Goal: Transaction & Acquisition: Purchase product/service

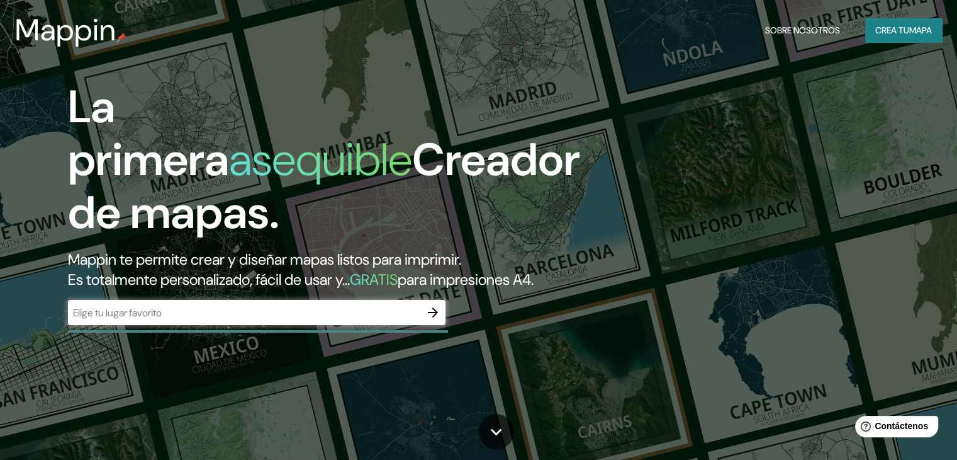
click at [189, 325] on div "​" at bounding box center [257, 312] width 378 height 25
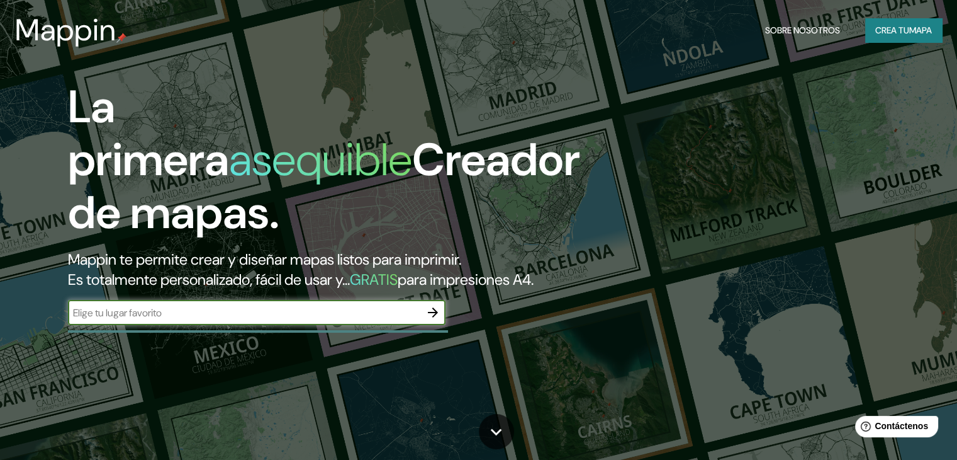
type input "p"
click at [271, 320] on input "ovejas" at bounding box center [244, 312] width 353 height 14
type input "ovejas sucre"
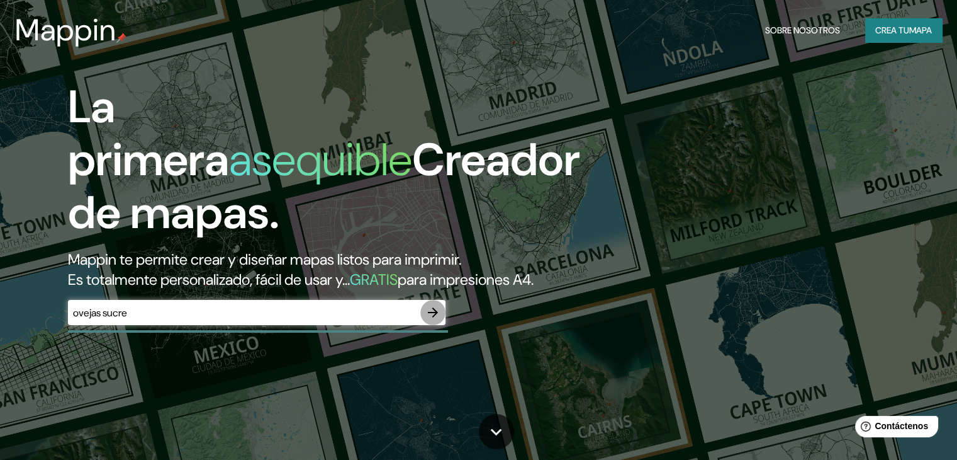
click at [432, 320] on icon "button" at bounding box center [433, 312] width 15 height 15
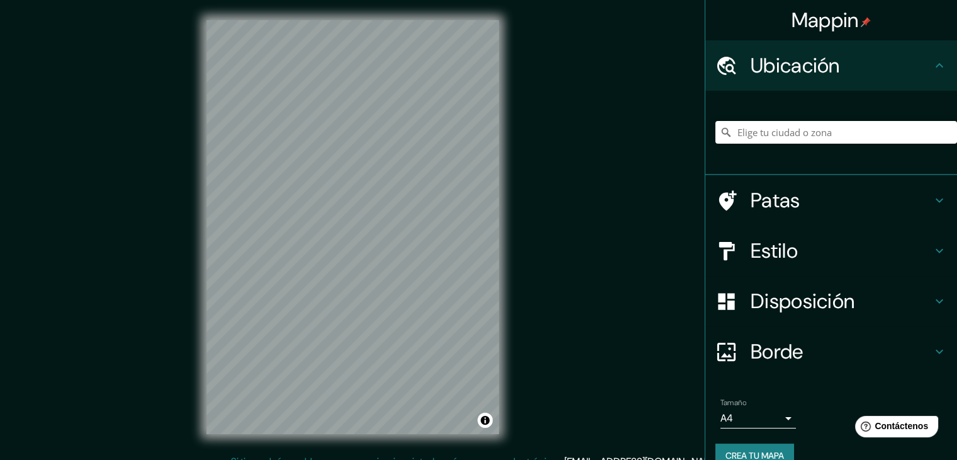
click at [751, 64] on font "Ubicación" at bounding box center [795, 65] width 89 height 26
click at [756, 130] on input "Elige tu ciudad o zona" at bounding box center [837, 132] width 242 height 23
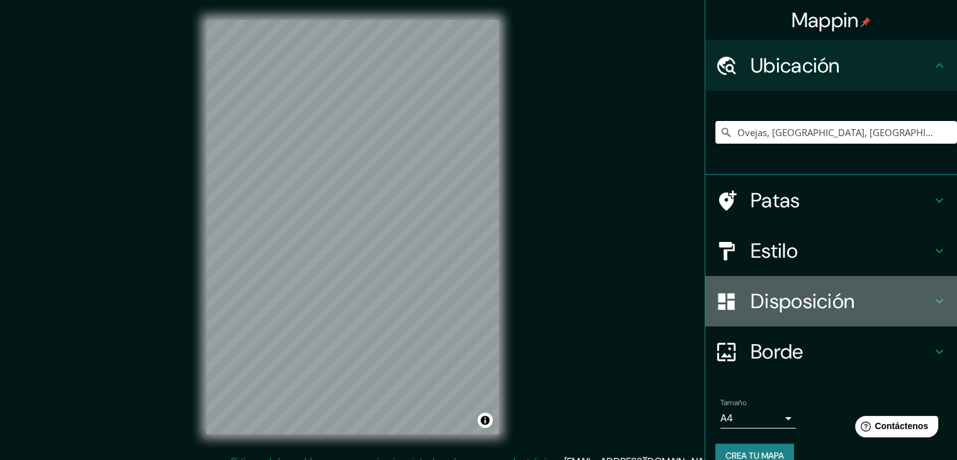
click at [812, 291] on font "Disposición" at bounding box center [803, 301] width 104 height 26
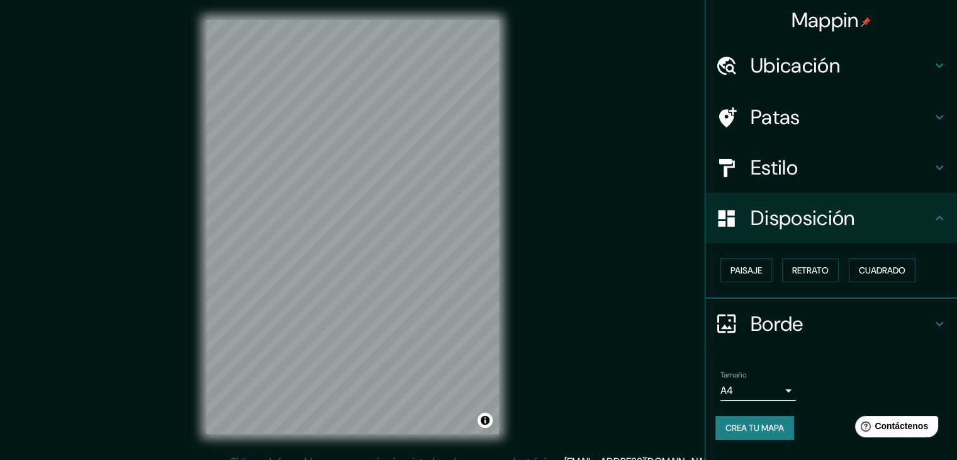
click at [796, 178] on font "Estilo" at bounding box center [774, 167] width 47 height 26
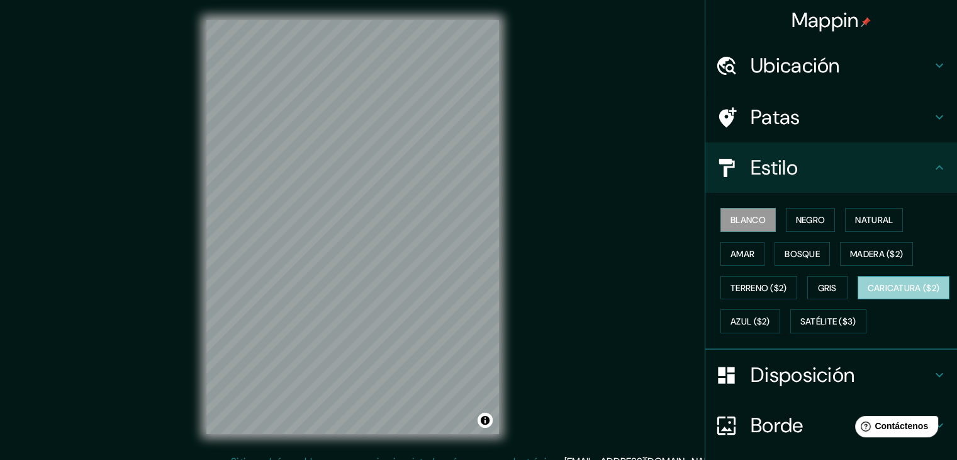
click at [858, 300] on button "Caricatura ($2)" at bounding box center [904, 288] width 93 height 24
click at [528, 381] on div "Mappin Ubicación Ovejas, [GEOGRAPHIC_DATA], [GEOGRAPHIC_DATA] Patas Estilo Blan…" at bounding box center [478, 237] width 957 height 474
click at [782, 65] on font "Ubicación" at bounding box center [795, 65] width 89 height 26
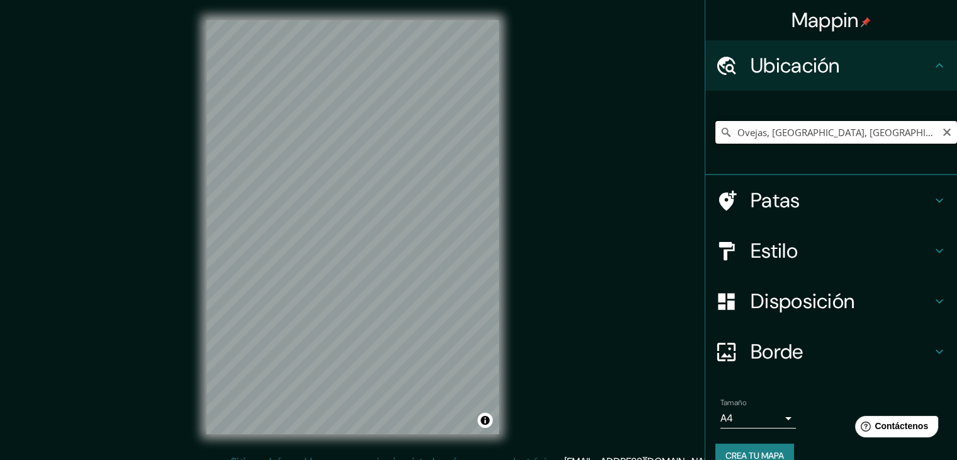
click at [841, 123] on input "Ovejas, [GEOGRAPHIC_DATA], [GEOGRAPHIC_DATA]" at bounding box center [837, 132] width 242 height 23
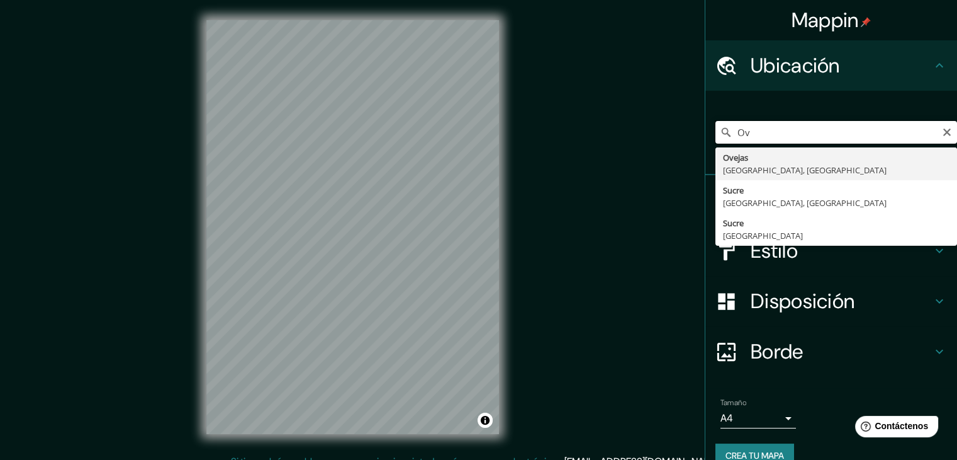
type input "O"
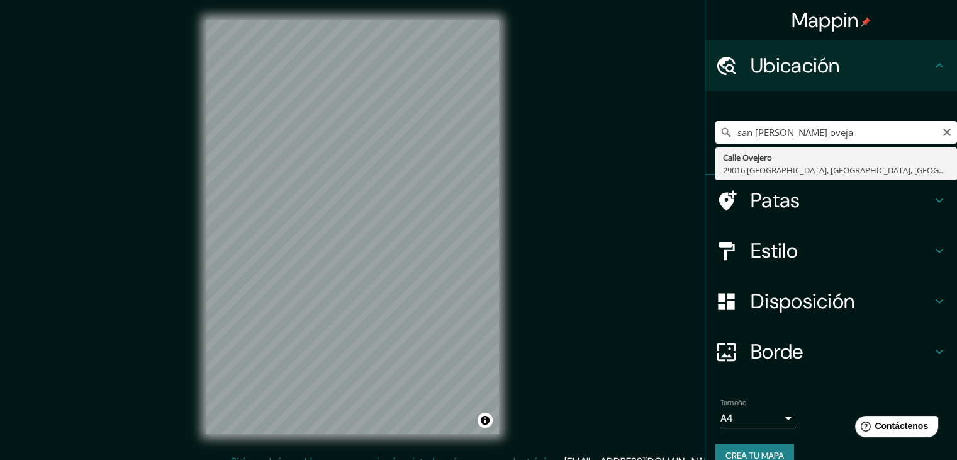
type input "san [PERSON_NAME] ovejas"
drag, startPoint x: 828, startPoint y: 130, endPoint x: 700, endPoint y: 144, distance: 129.1
click at [706, 144] on div "[GEOGRAPHIC_DATA][PERSON_NAME] ovejas [GEOGRAPHIC_DATA][PERSON_NAME][GEOGRAPHIC…" at bounding box center [832, 133] width 252 height 84
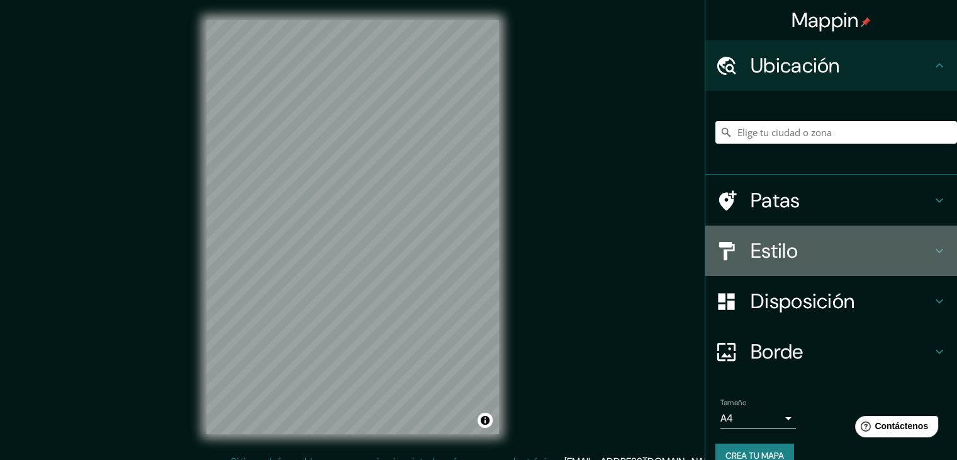
click at [787, 264] on div "Estilo" at bounding box center [832, 250] width 252 height 50
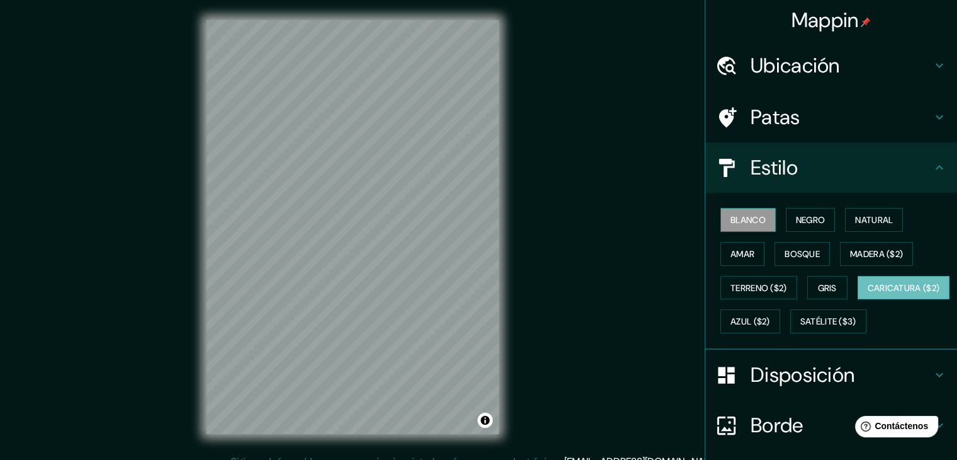
click at [731, 214] on font "Blanco" at bounding box center [748, 219] width 35 height 11
click at [808, 221] on font "Negro" at bounding box center [811, 219] width 30 height 11
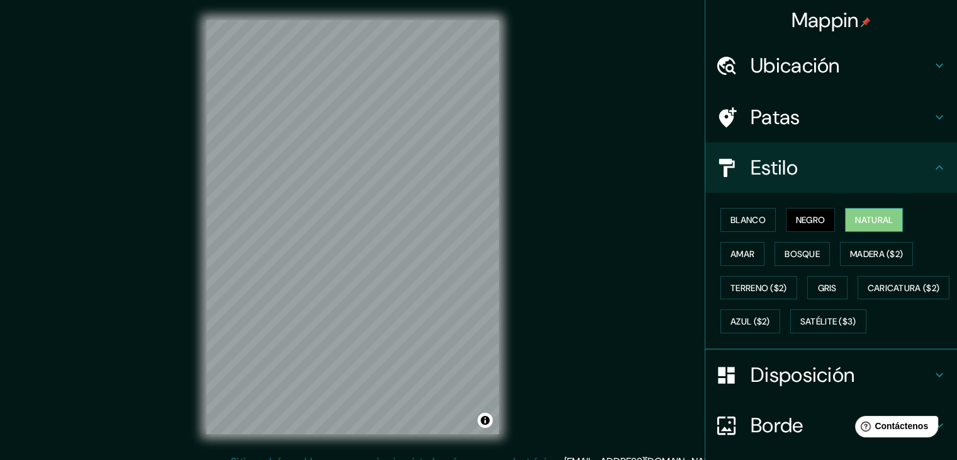
click at [868, 217] on font "Natural" at bounding box center [874, 219] width 38 height 11
click at [733, 254] on font "Amar" at bounding box center [743, 253] width 24 height 11
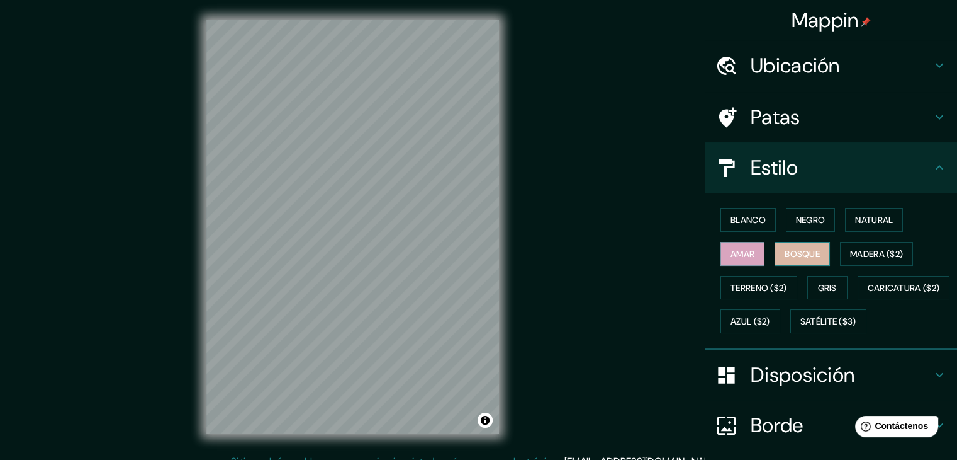
click at [799, 259] on font "Bosque" at bounding box center [802, 253] width 35 height 16
click at [854, 259] on font "Madera ($2)" at bounding box center [876, 253] width 53 height 16
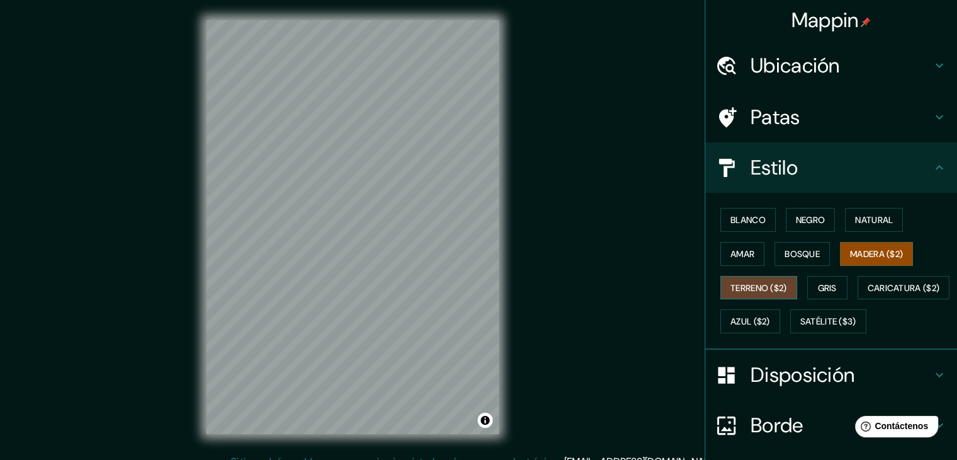
click at [742, 285] on font "Terreno ($2)" at bounding box center [759, 287] width 57 height 11
click at [831, 290] on font "Gris" at bounding box center [827, 287] width 19 height 11
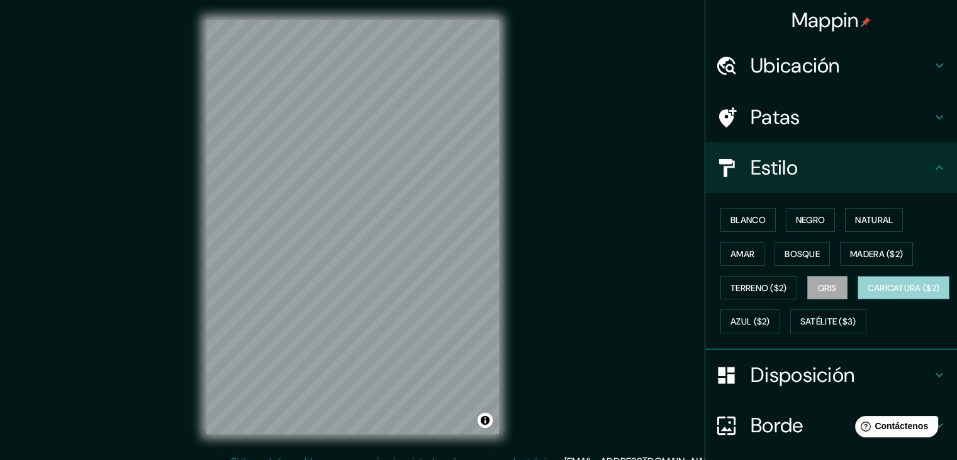
click at [868, 293] on font "Caricatura ($2)" at bounding box center [904, 287] width 72 height 11
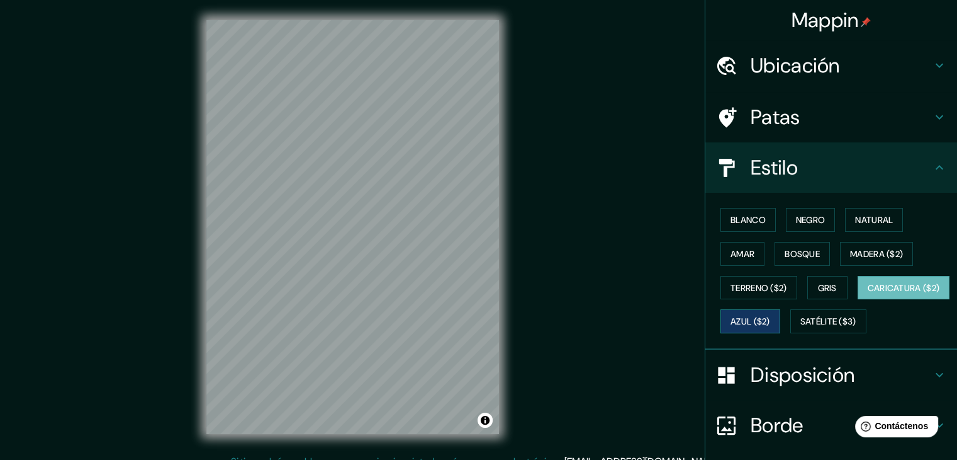
click at [770, 320] on font "Azul ($2)" at bounding box center [751, 321] width 40 height 11
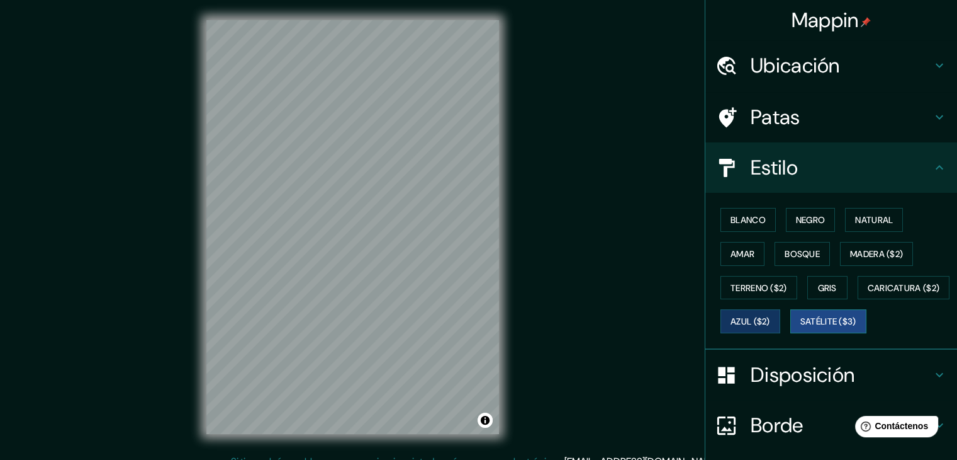
click at [801, 327] on font "Satélite ($3)" at bounding box center [829, 321] width 56 height 11
click at [735, 215] on font "Blanco" at bounding box center [748, 219] width 35 height 11
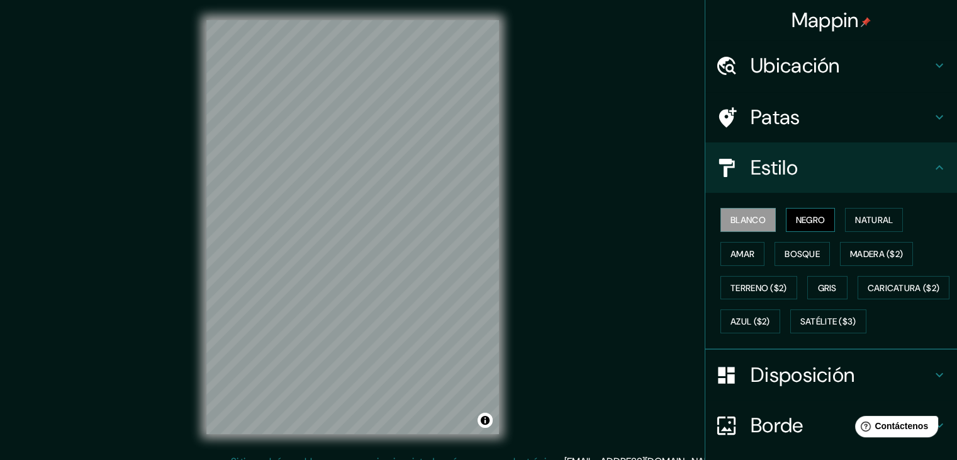
click at [796, 230] on button "Negro" at bounding box center [811, 220] width 50 height 24
click at [872, 220] on font "Natural" at bounding box center [874, 219] width 38 height 11
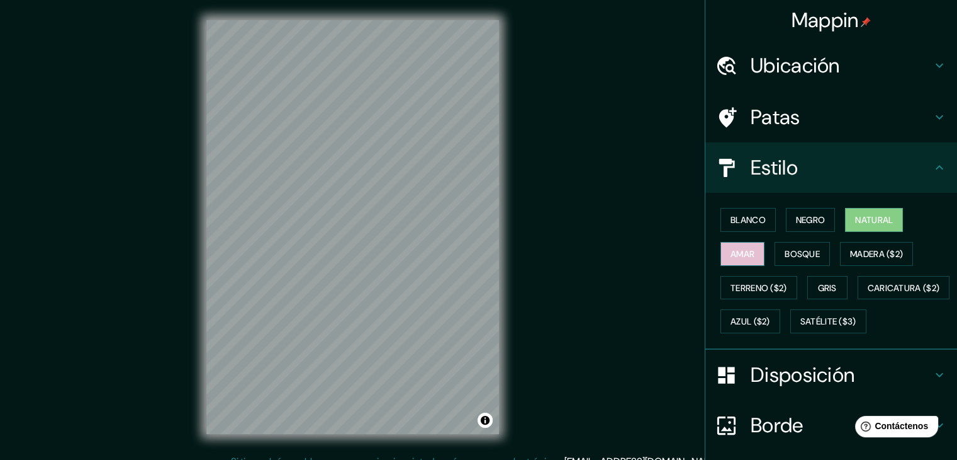
click at [731, 255] on font "Amar" at bounding box center [743, 253] width 24 height 11
click at [788, 250] on font "Bosque" at bounding box center [802, 253] width 35 height 11
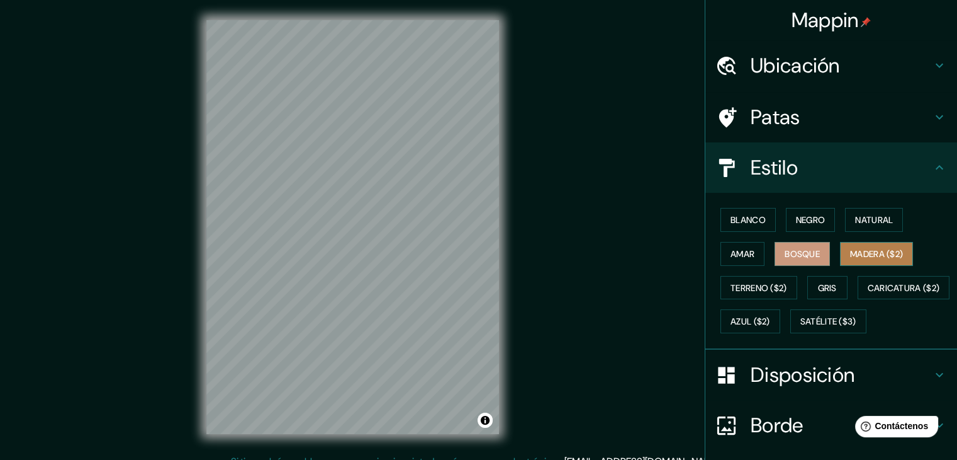
click at [865, 252] on font "Madera ($2)" at bounding box center [876, 253] width 53 height 11
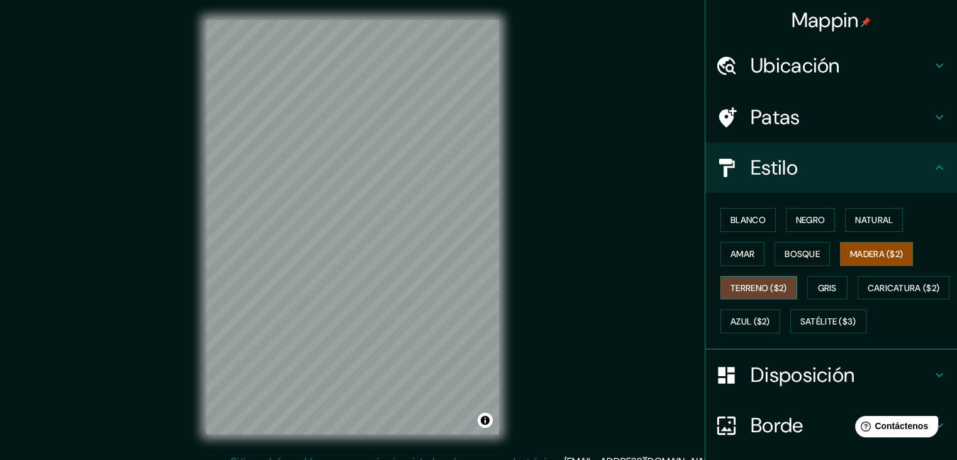
click at [739, 289] on font "Terreno ($2)" at bounding box center [759, 287] width 57 height 11
click at [808, 288] on button "Gris" at bounding box center [828, 288] width 40 height 24
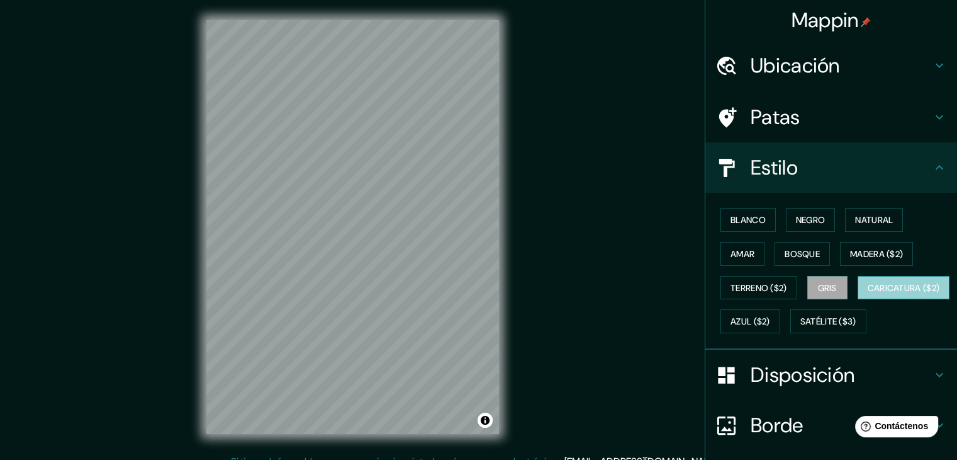
click at [868, 293] on font "Caricatura ($2)" at bounding box center [904, 287] width 72 height 11
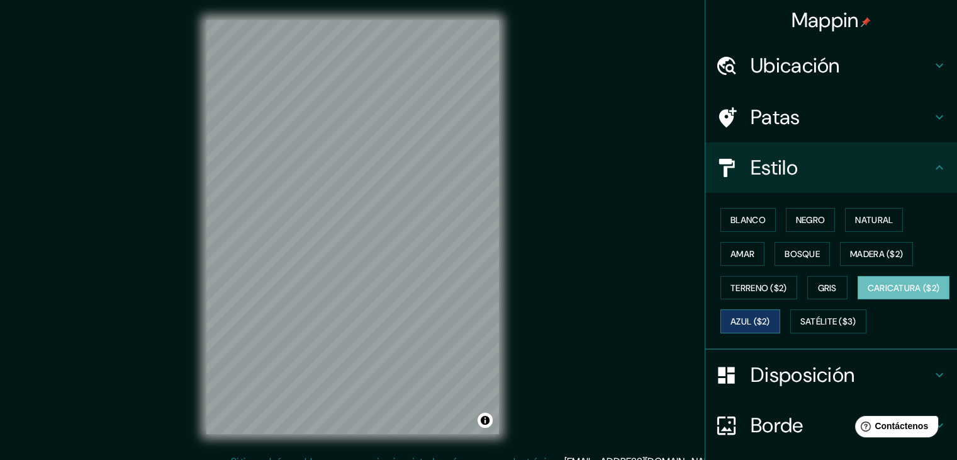
click at [770, 318] on font "Azul ($2)" at bounding box center [751, 321] width 40 height 11
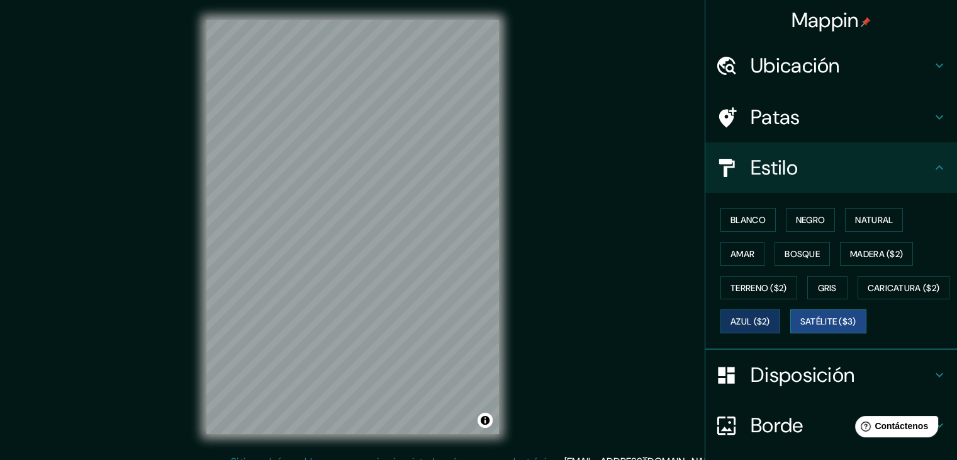
click at [801, 329] on font "Satélite ($3)" at bounding box center [829, 321] width 56 height 16
click at [738, 257] on font "Amar" at bounding box center [743, 253] width 24 height 11
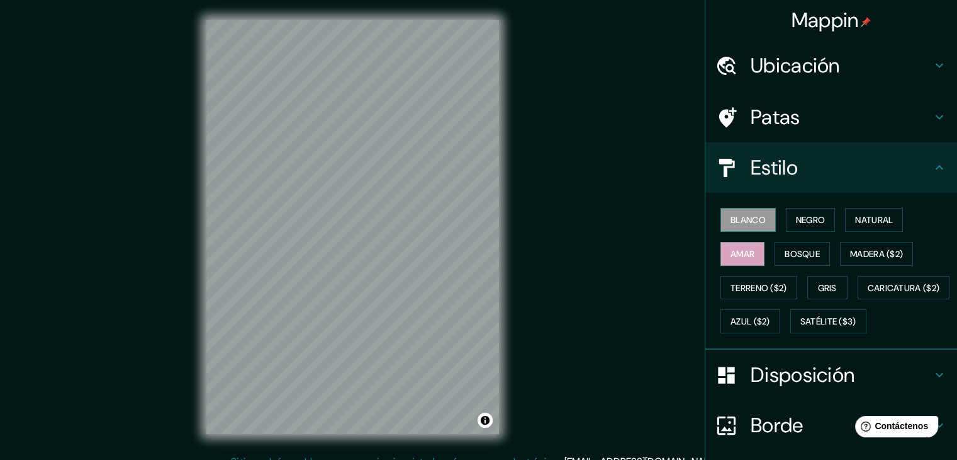
click at [733, 217] on font "Blanco" at bounding box center [748, 219] width 35 height 11
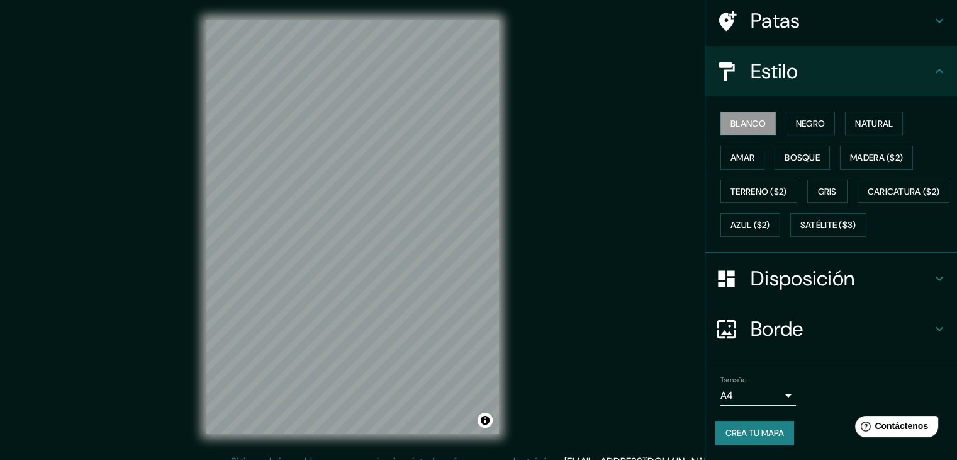
scroll to position [108, 0]
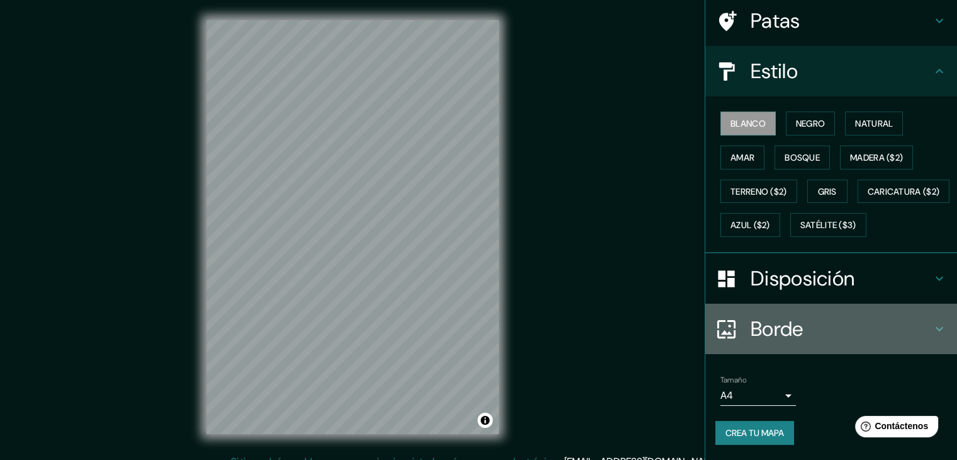
click at [764, 339] on font "Borde" at bounding box center [777, 328] width 53 height 26
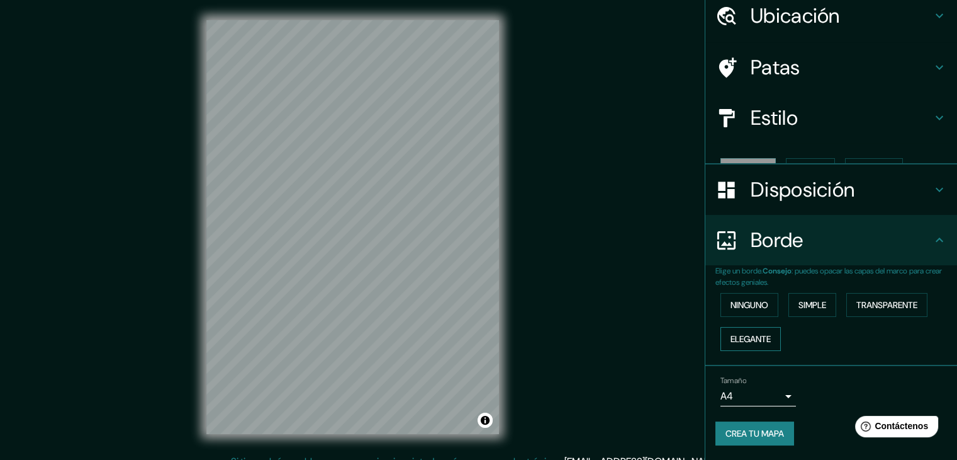
scroll to position [28, 0]
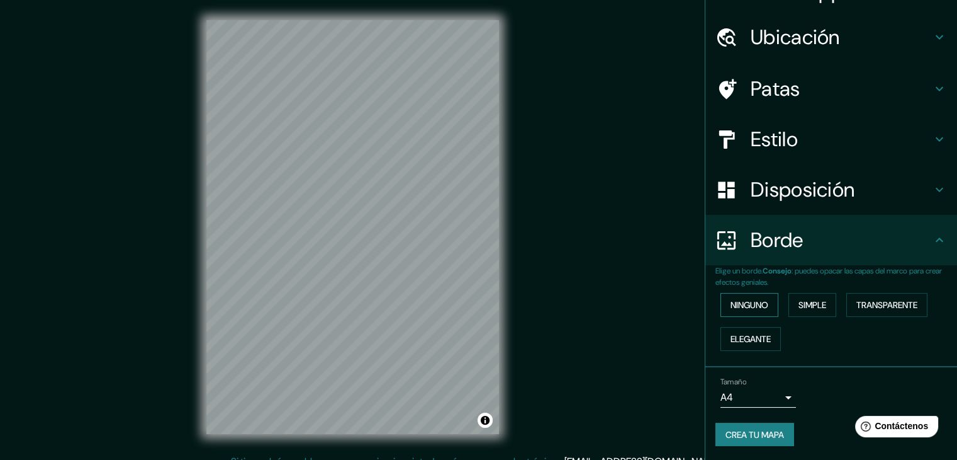
click at [748, 305] on font "Ninguno" at bounding box center [750, 304] width 38 height 11
click at [800, 303] on font "Simple" at bounding box center [813, 304] width 28 height 11
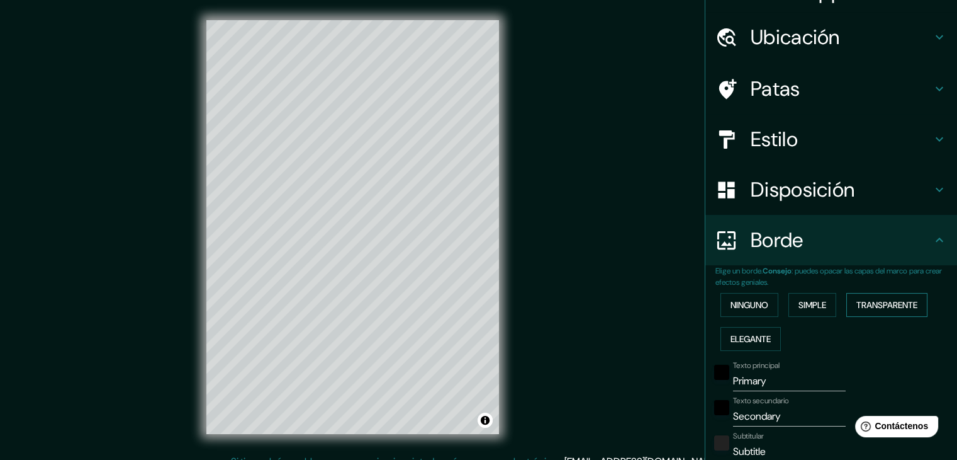
click at [866, 308] on font "Transparente" at bounding box center [887, 304] width 61 height 11
click at [741, 334] on font "Elegante" at bounding box center [751, 338] width 40 height 11
click at [840, 305] on div "Ninguno Simple Transparente Elegante" at bounding box center [837, 322] width 242 height 68
click at [871, 307] on font "Transparente" at bounding box center [887, 304] width 61 height 11
click at [389, 358] on div at bounding box center [386, 358] width 10 height 10
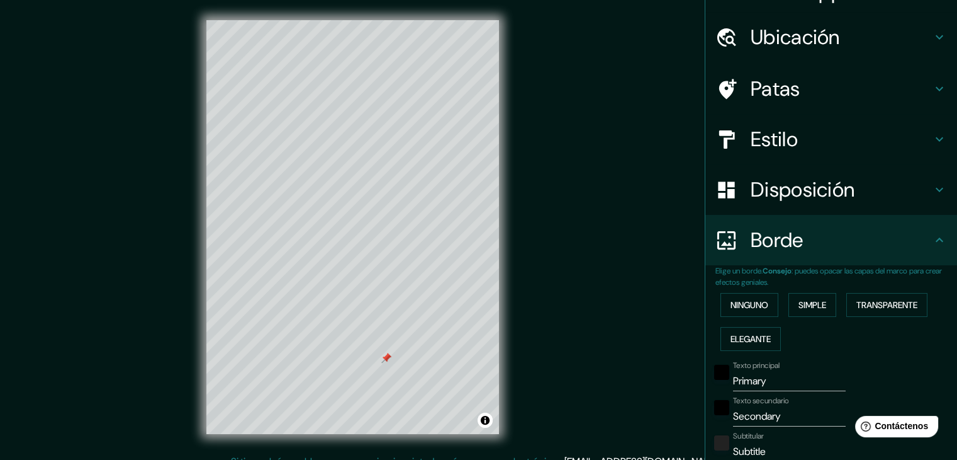
click at [386, 354] on div at bounding box center [386, 358] width 10 height 10
click at [385, 359] on div at bounding box center [386, 358] width 10 height 10
click at [358, 364] on div at bounding box center [359, 366] width 10 height 10
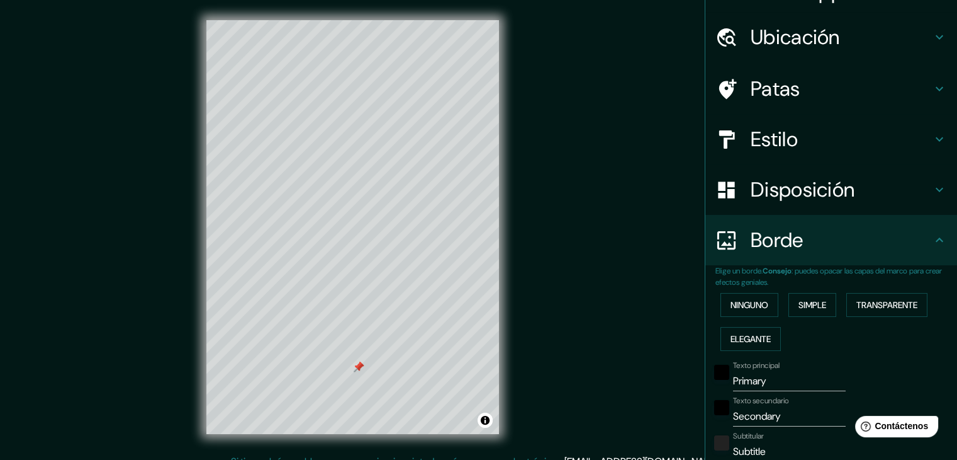
click at [358, 364] on div at bounding box center [359, 366] width 10 height 10
click at [359, 365] on div at bounding box center [359, 366] width 10 height 10
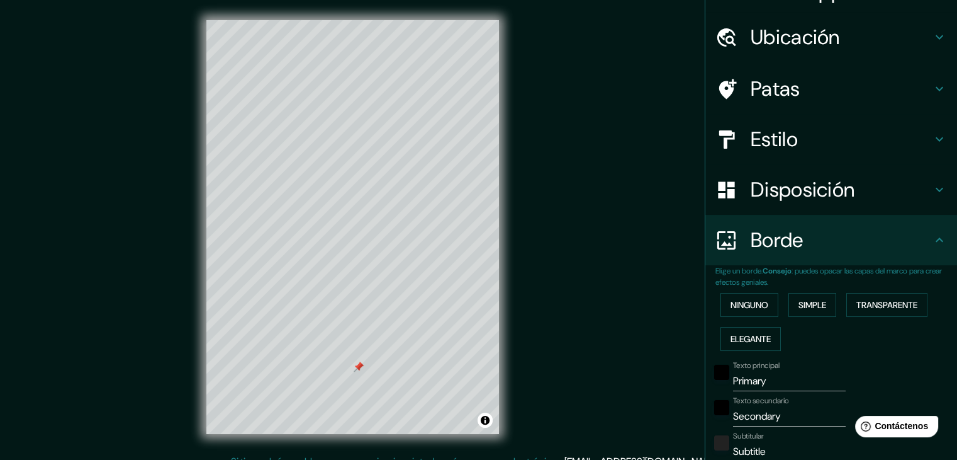
click at [359, 365] on div at bounding box center [359, 366] width 10 height 10
click at [731, 306] on font "Ninguno" at bounding box center [750, 304] width 38 height 11
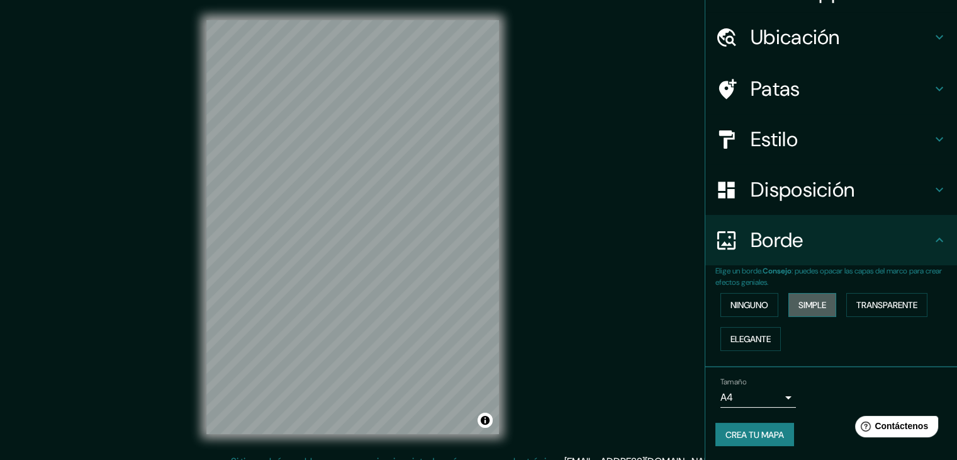
click at [799, 303] on font "Simple" at bounding box center [813, 304] width 28 height 11
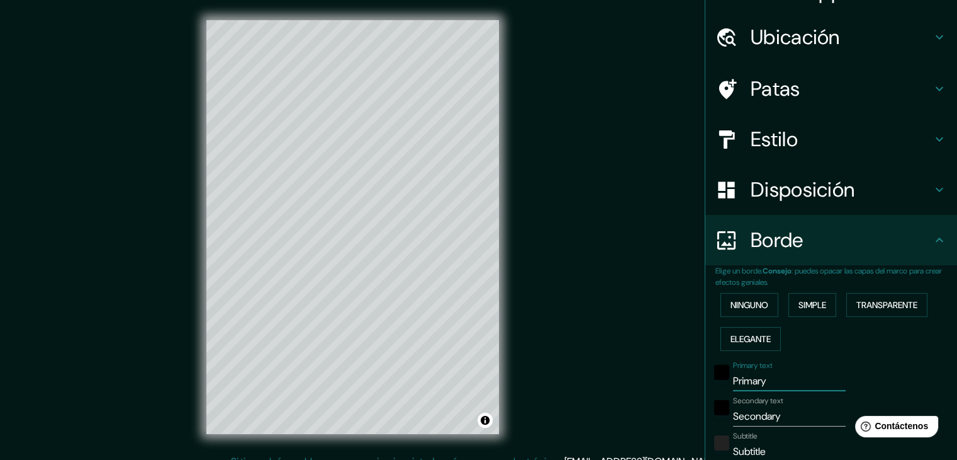
click at [765, 386] on input "Primary" at bounding box center [789, 381] width 113 height 20
type input "Primar"
type input "37"
type input "P"
type input "37"
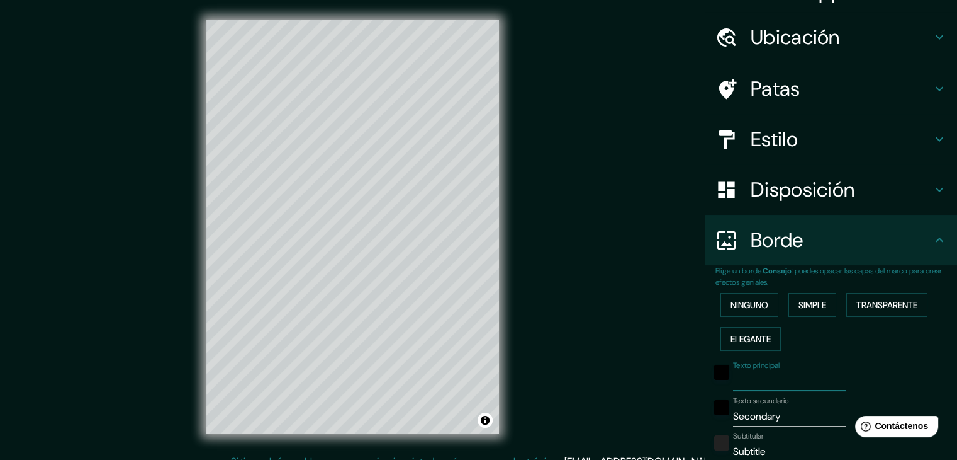
click at [784, 419] on input "Secondary" at bounding box center [789, 416] width 113 height 20
type input "Secondar"
type input "37"
type input "Seconda"
type input "37"
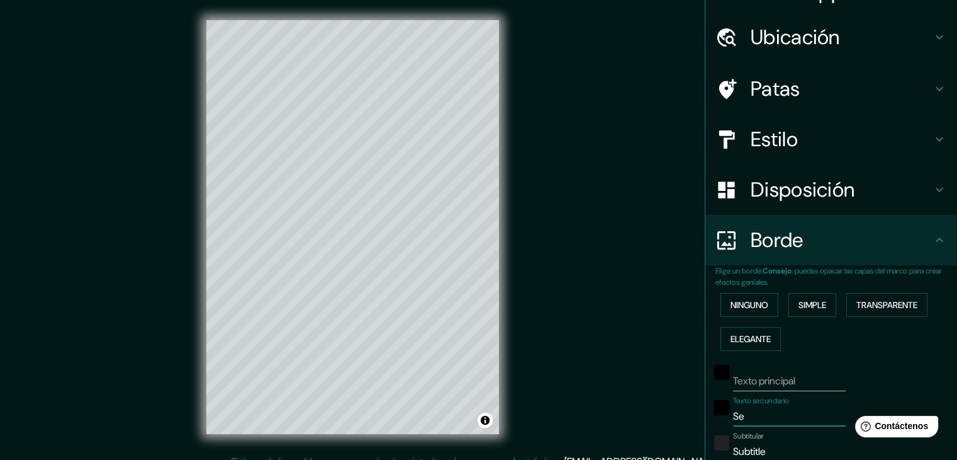
type input "S"
type input "37"
type input "sa"
type input "37"
type input "san"
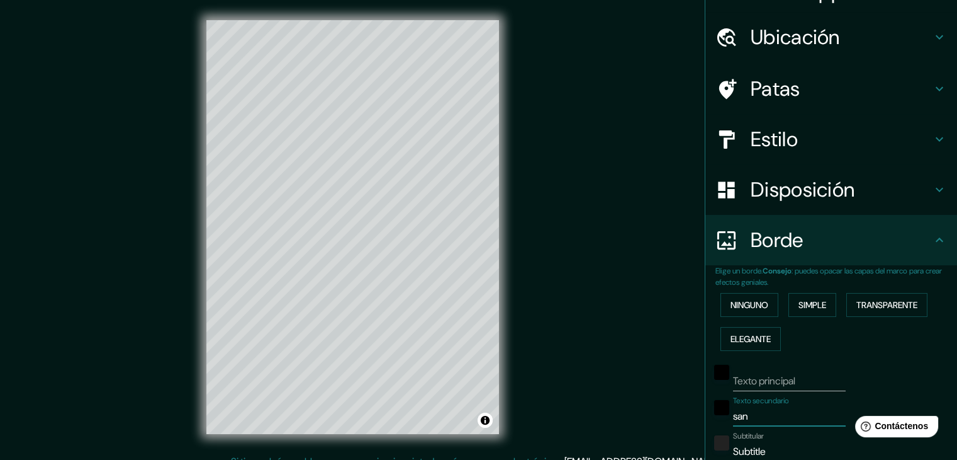
type input "37"
type input "san"
type input "37"
type input "san ra"
type input "37"
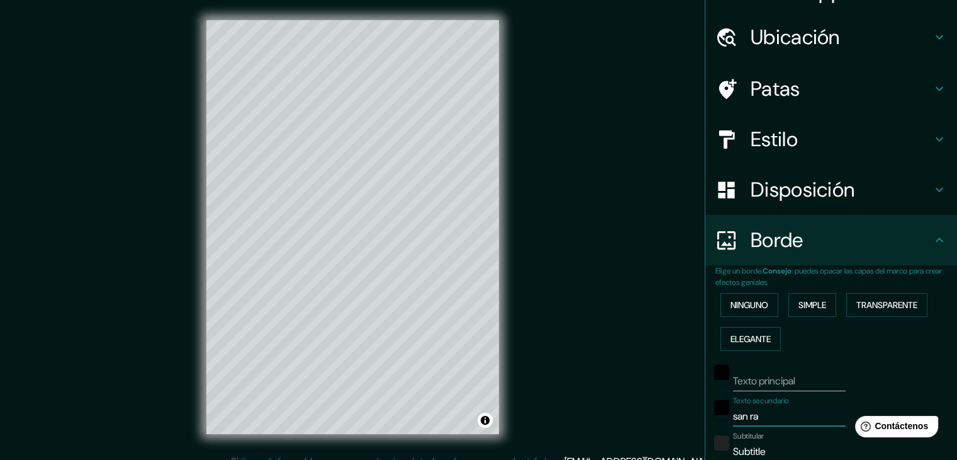
type input "san raf"
type input "37"
type input "san [PERSON_NAME]"
type input "37"
type input "san [PERSON_NAME]"
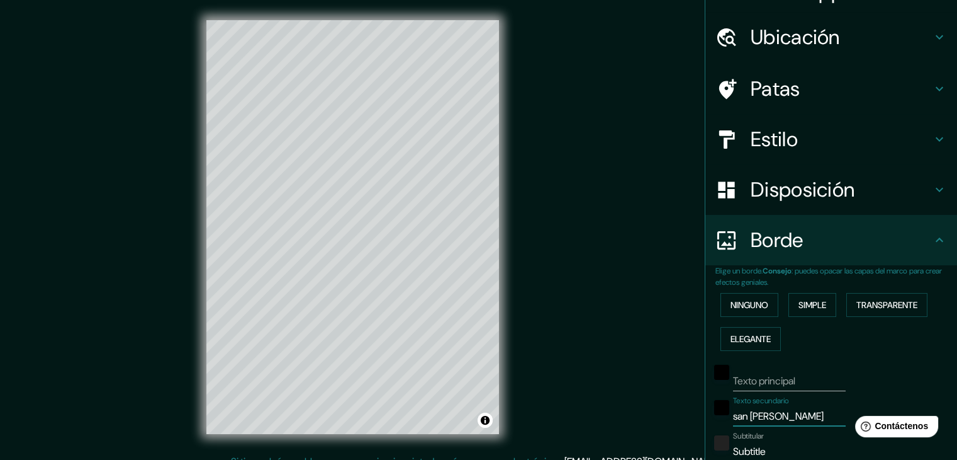
type input "37"
type input "san [PERSON_NAME]"
type input "37"
type input "san [PERSON_NAME]"
type input "37"
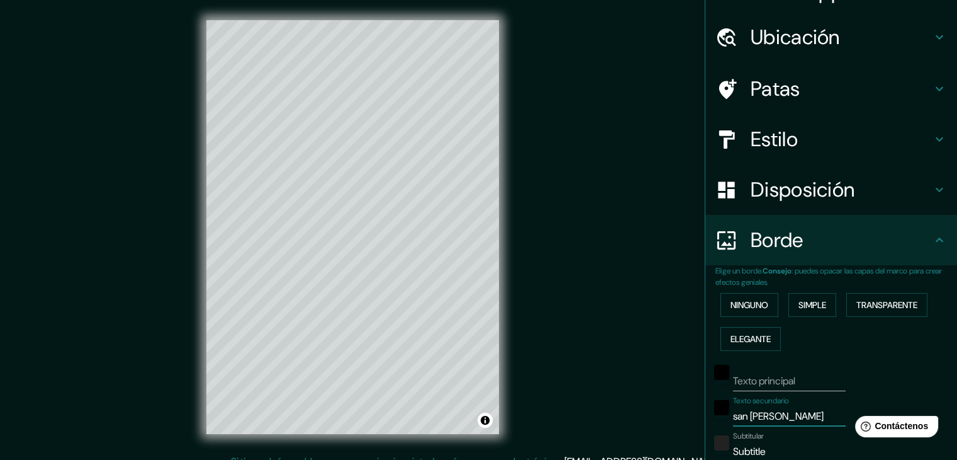
type input "san [PERSON_NAME]"
click at [776, 446] on input "Subtitle" at bounding box center [789, 451] width 113 height 20
type input "Subtitl"
type input "37"
type input "S"
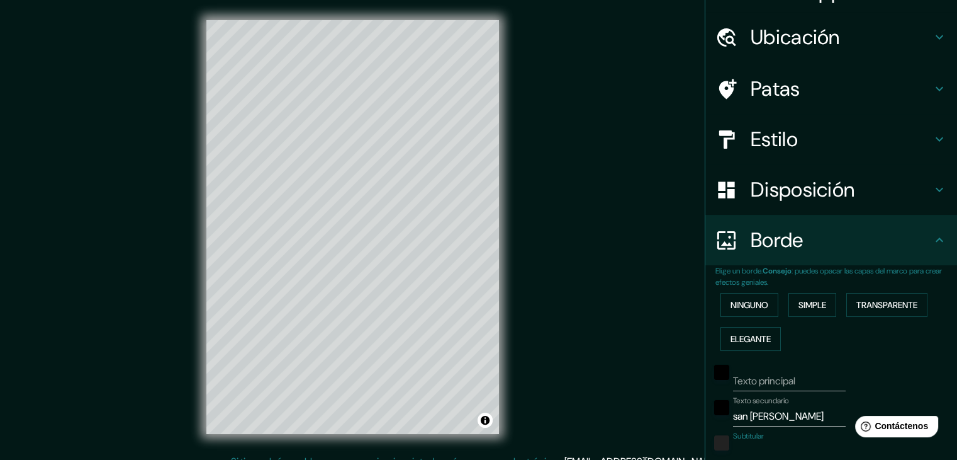
type input "37"
type input "o"
type input "37"
type input "ov"
type input "37"
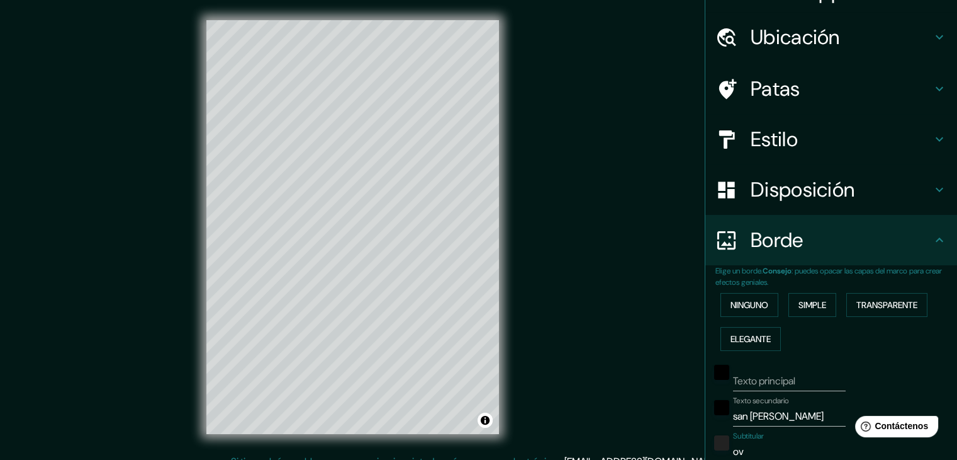
type input "ove"
type input "37"
type input "ovehh"
type input "37"
type input "ovehha"
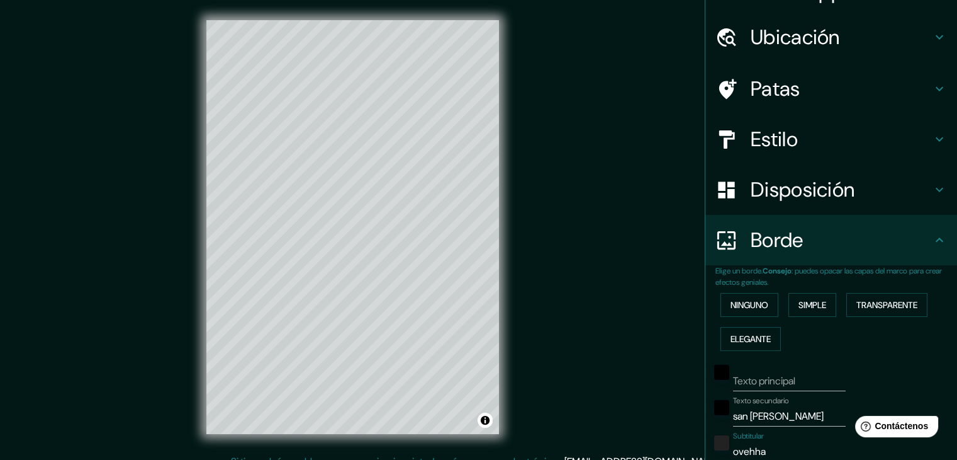
type input "37"
type input "ovehhas"
type input "37"
type input "ovehha"
type input "37"
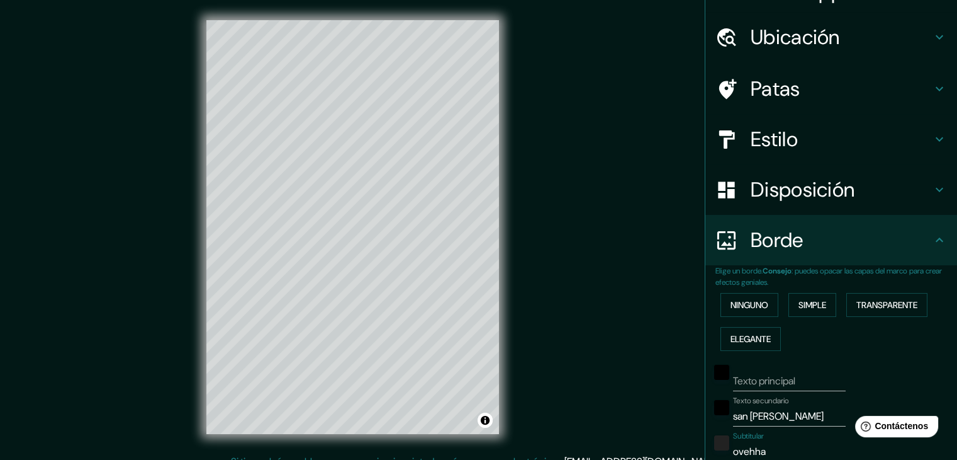
type input "ovehh"
type input "37"
type input "oveh"
type input "37"
type input "ove"
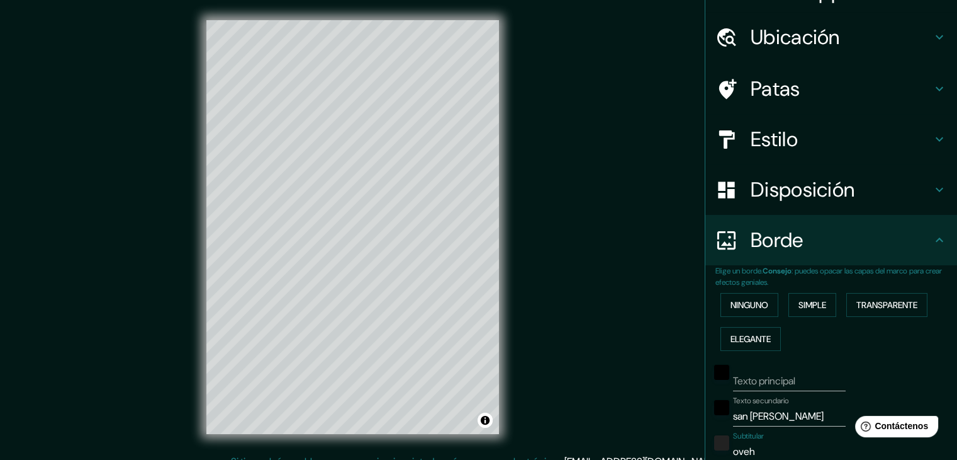
type input "37"
type input "oveja"
type input "37"
type input "ovejas"
type input "37"
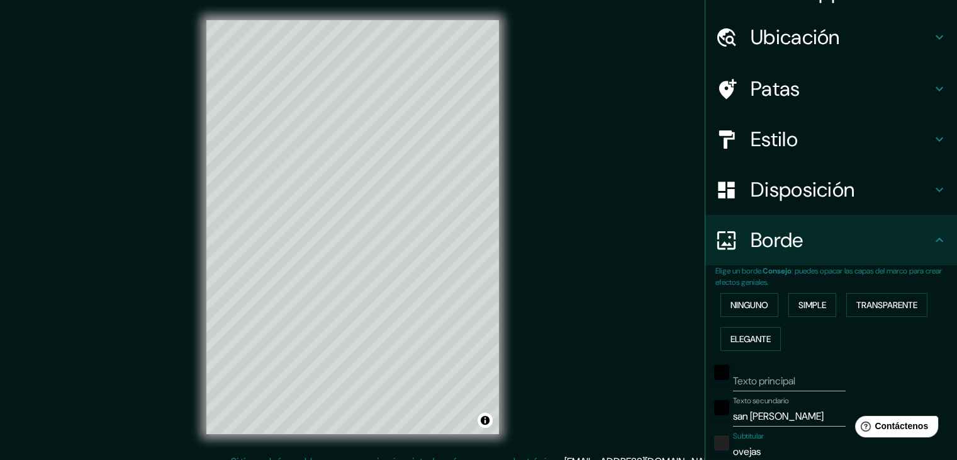
type input "ovejas"
type input "37"
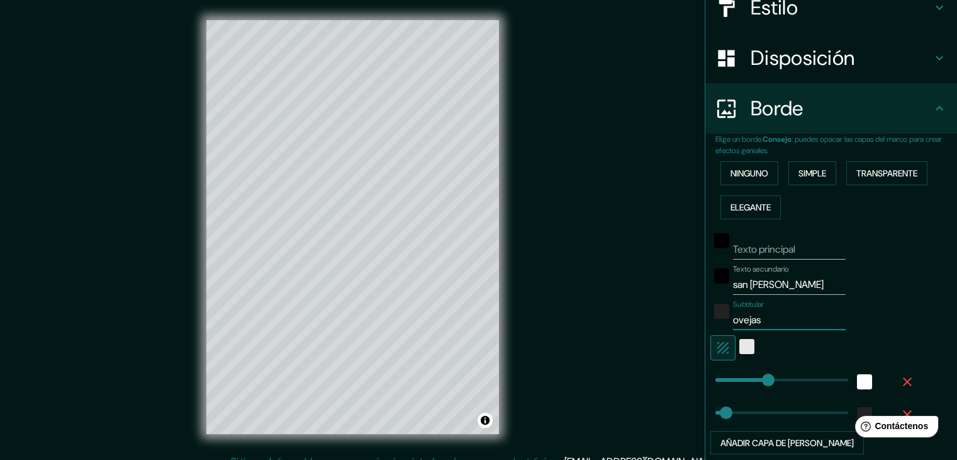
type input "ovejas"
click at [740, 344] on div "blanco" at bounding box center [747, 346] width 15 height 15
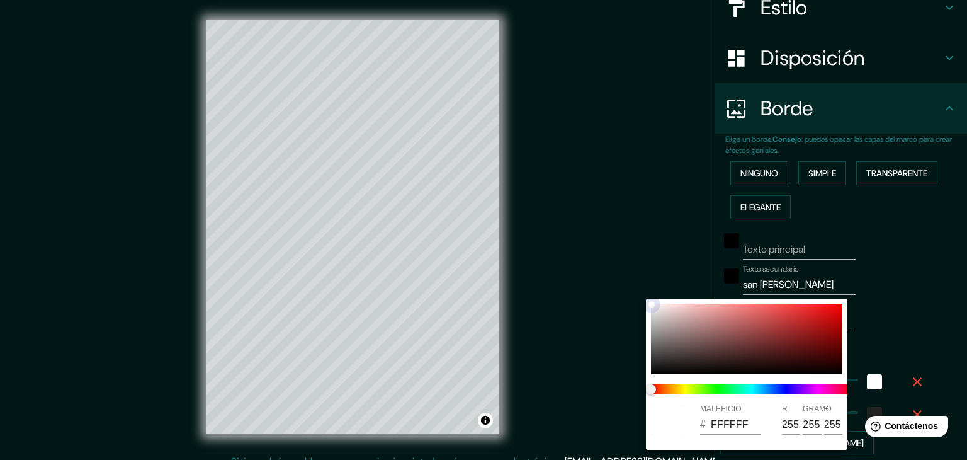
click at [740, 337] on div at bounding box center [746, 338] width 191 height 71
type input "37"
type input "854747"
type input "133"
type input "71"
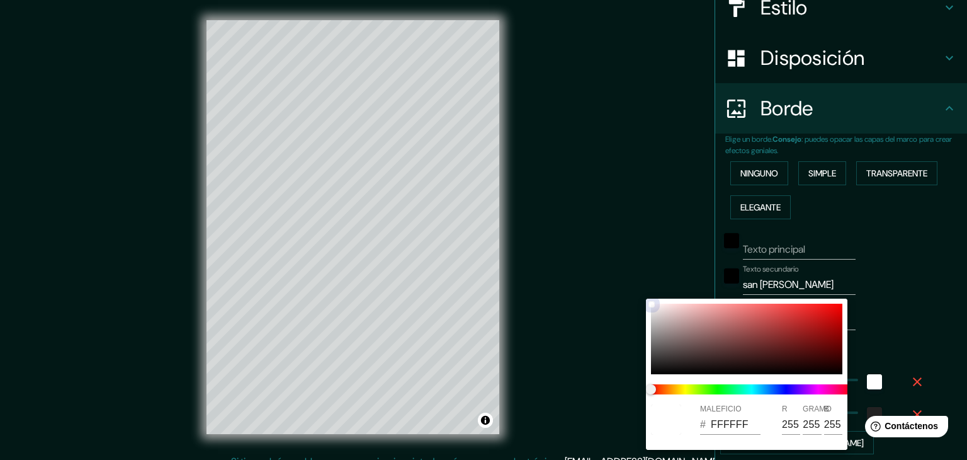
type input "71"
click at [792, 324] on div at bounding box center [746, 338] width 191 height 71
type input "37"
type input "B32F2F"
type input "179"
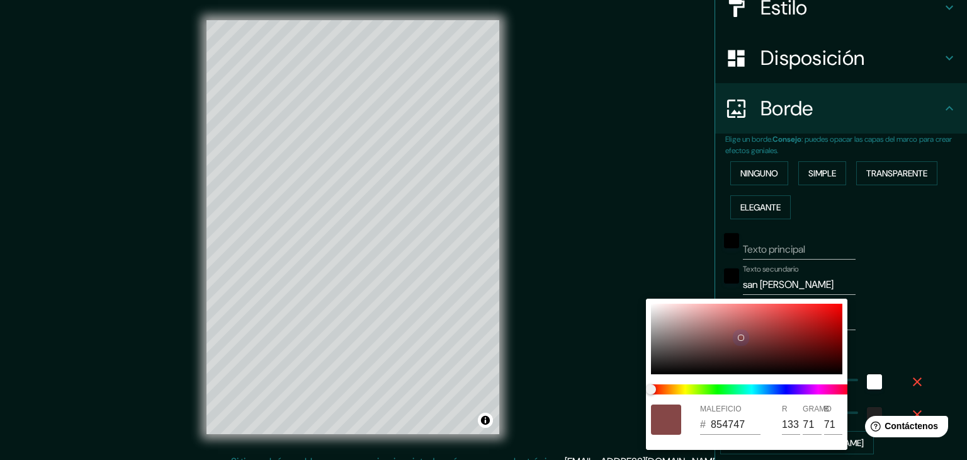
type input "47"
click at [691, 316] on div at bounding box center [746, 338] width 191 height 71
type input "37"
type input "D1A5A5"
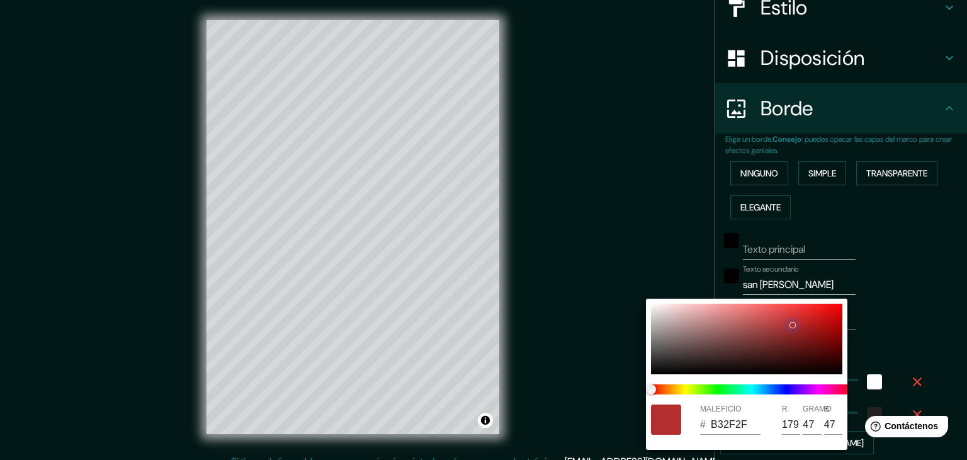
type input "209"
type input "165"
click at [654, 358] on div at bounding box center [746, 338] width 191 height 71
type input "37"
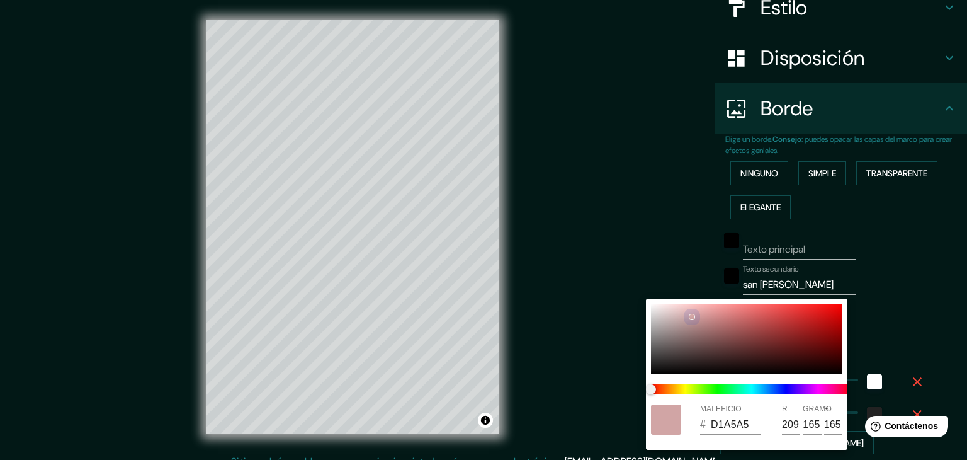
type input "373636"
type input "55"
type input "54"
click at [657, 308] on div at bounding box center [746, 338] width 191 height 71
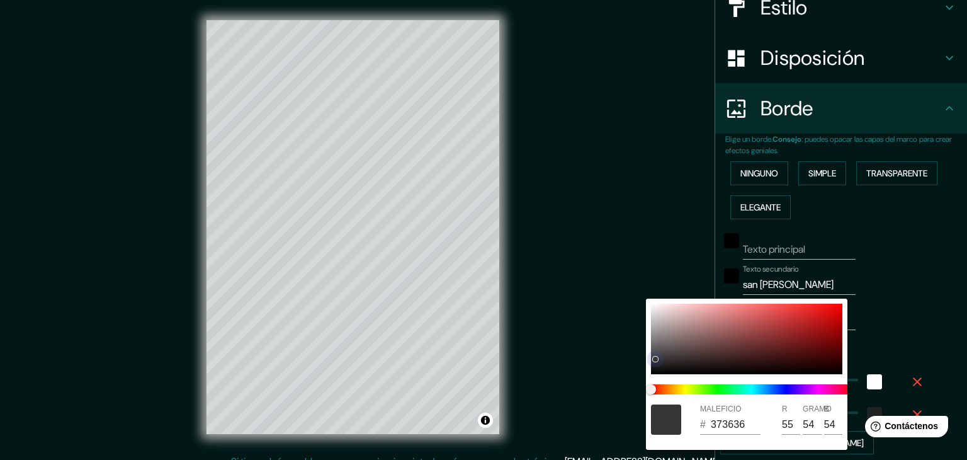
type input "37"
type input "EDE5E5"
type input "237"
type input "229"
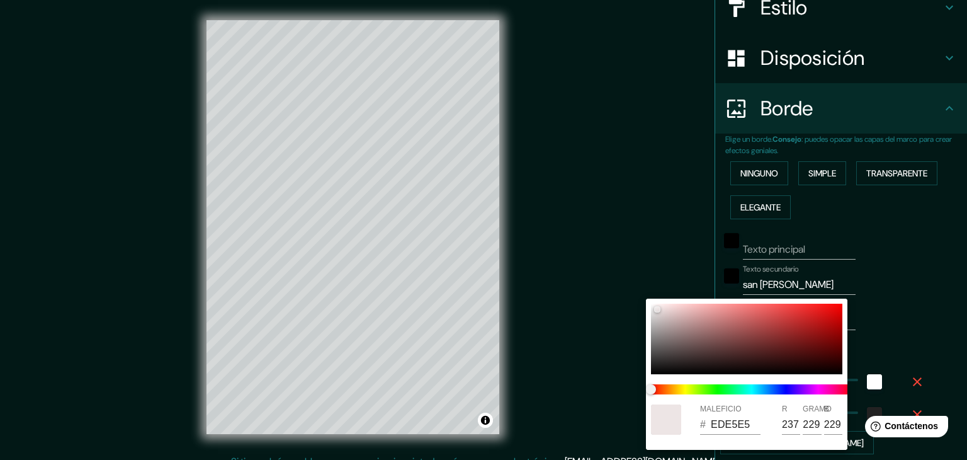
click at [927, 315] on div at bounding box center [483, 230] width 967 height 460
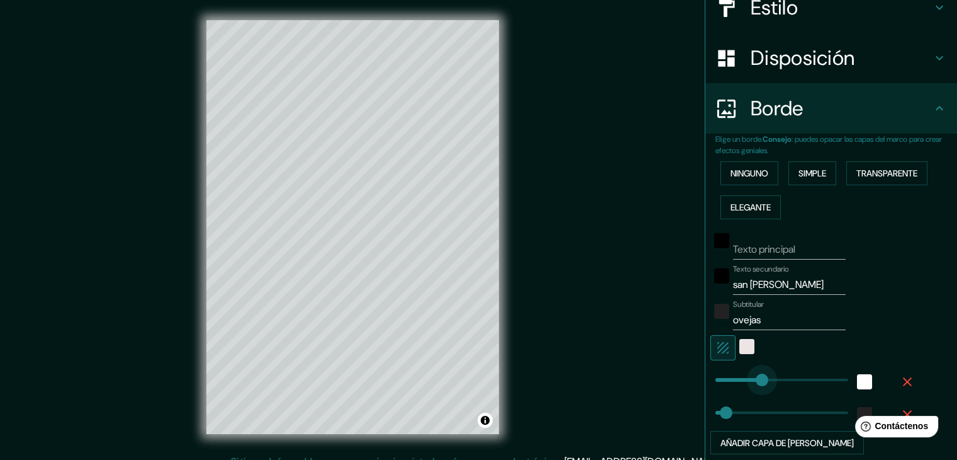
type input "0"
drag, startPoint x: 753, startPoint y: 375, endPoint x: 625, endPoint y: 381, distance: 127.9
type input "37"
click at [900, 379] on icon "button" at bounding box center [907, 381] width 15 height 15
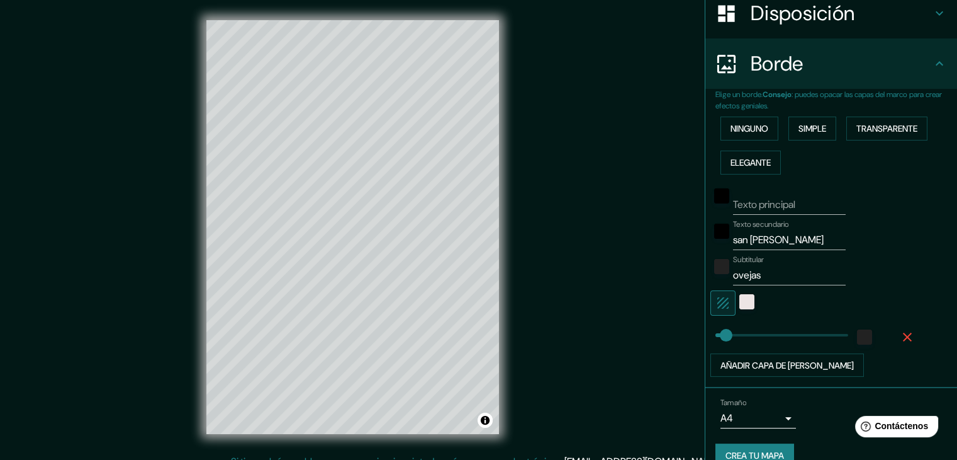
scroll to position [219, 0]
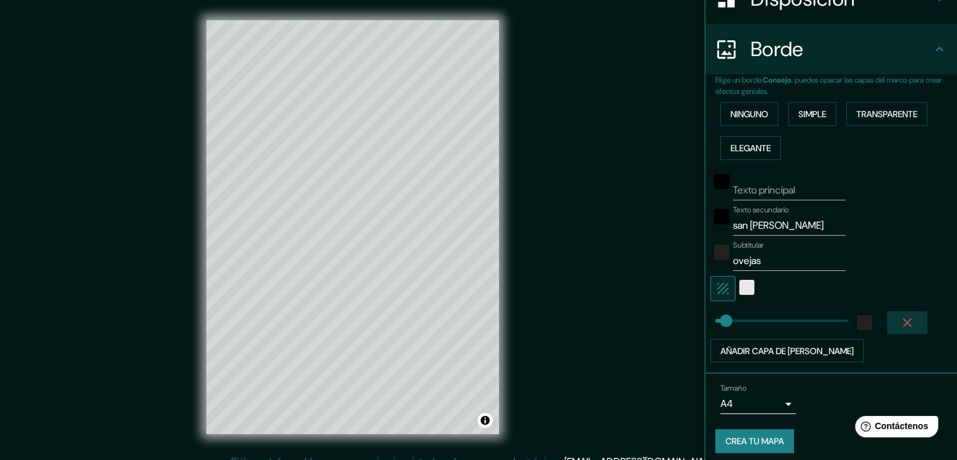
click at [903, 320] on icon "button" at bounding box center [907, 322] width 9 height 9
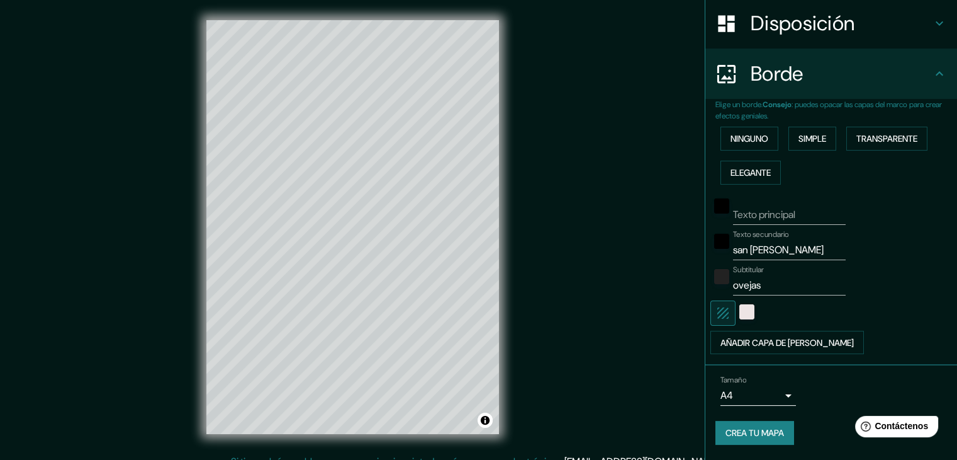
scroll to position [193, 0]
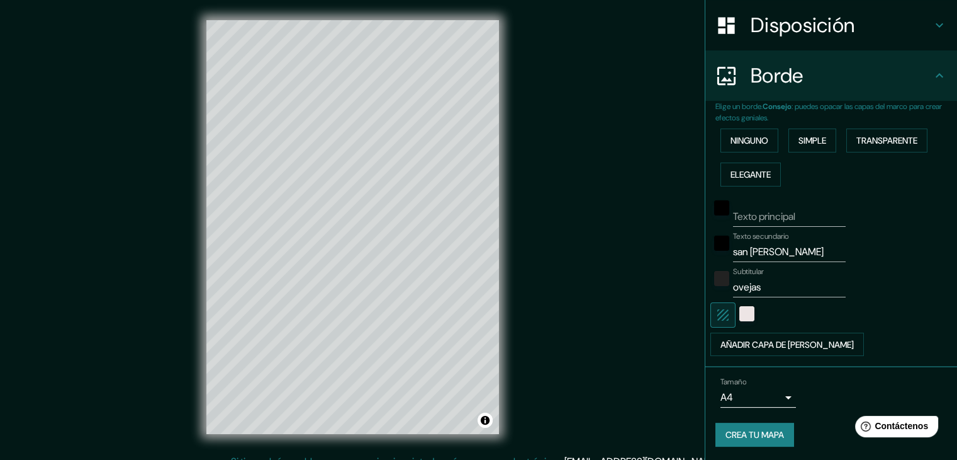
click at [897, 320] on div at bounding box center [814, 314] width 206 height 25
click at [740, 317] on div "color-EDE5E5" at bounding box center [747, 313] width 15 height 15
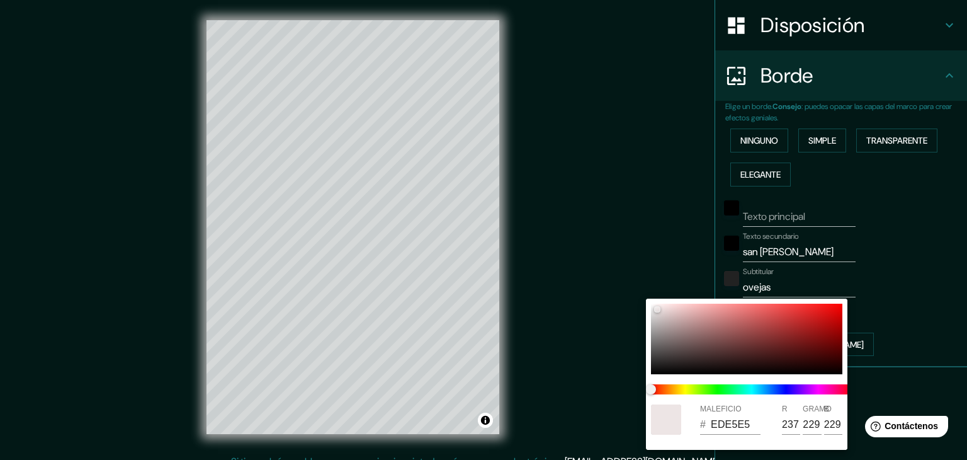
click at [899, 309] on div at bounding box center [483, 230] width 967 height 460
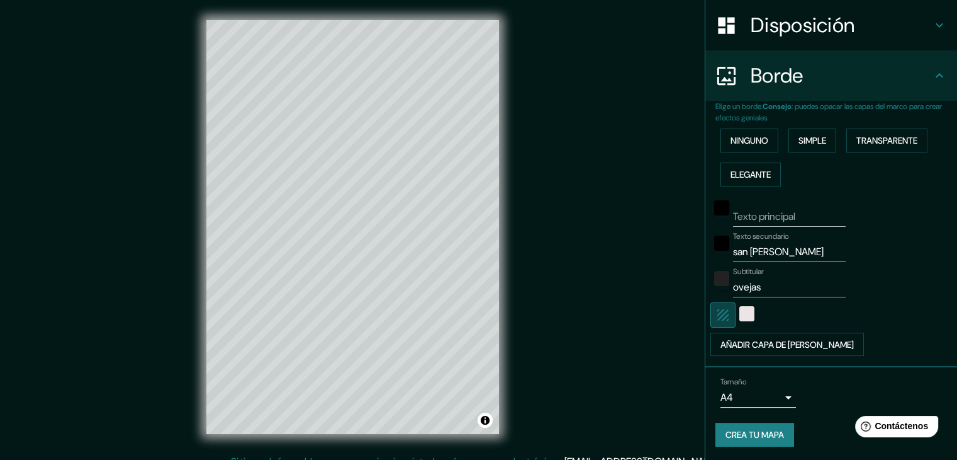
click at [718, 317] on icon "button" at bounding box center [723, 314] width 11 height 11
drag, startPoint x: 772, startPoint y: 251, endPoint x: 707, endPoint y: 257, distance: 65.1
click at [711, 257] on div "Texto secundario san [PERSON_NAME]" at bounding box center [814, 247] width 206 height 30
click at [748, 210] on input "Texto principal" at bounding box center [789, 216] width 113 height 20
type input "a"
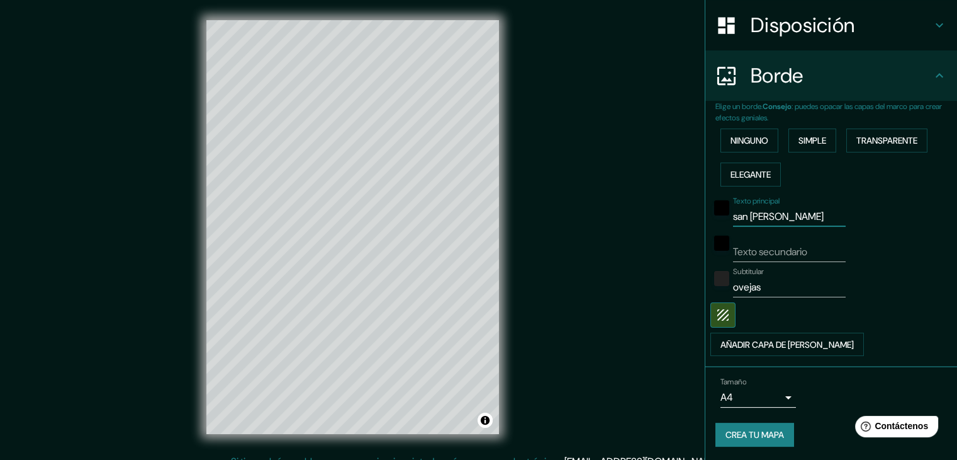
type input "san [PERSON_NAME]"
click at [757, 252] on input "Texto secundario" at bounding box center [789, 252] width 113 height 20
type input "ovejas"
drag, startPoint x: 755, startPoint y: 283, endPoint x: 646, endPoint y: 285, distance: 109.6
click at [646, 285] on div "Mappin Ubicación Patas Estilo Disposición Borde Elige un borde. Consejo : puede…" at bounding box center [478, 237] width 957 height 474
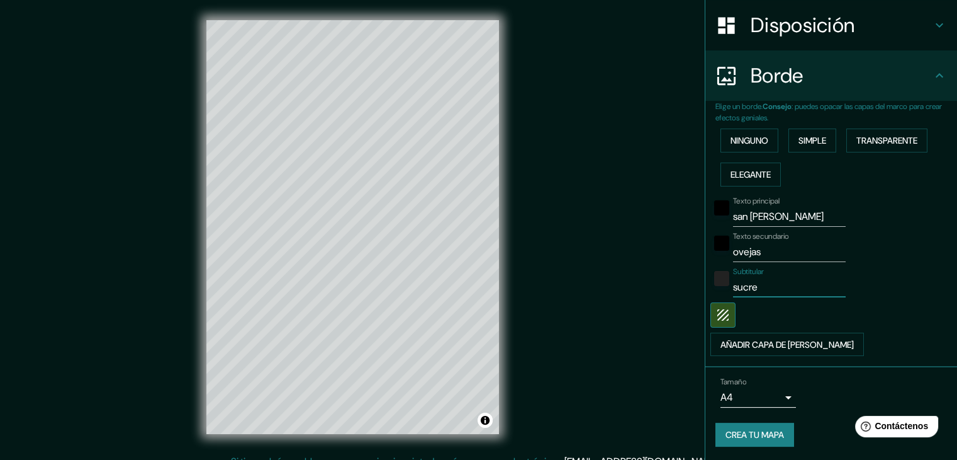
type input "sucre"
click at [567, 338] on div "Mappin Ubicación Patas Estilo Disposición Borde Elige un borde. Consejo : puede…" at bounding box center [478, 237] width 957 height 474
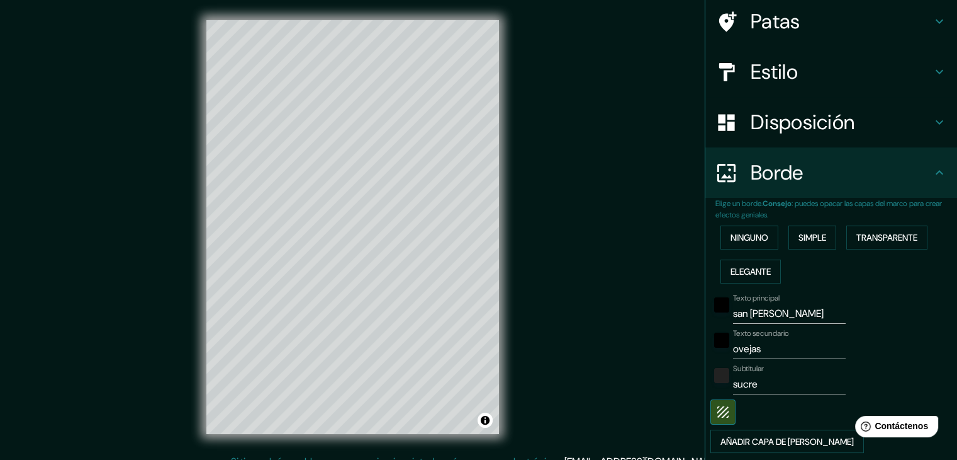
scroll to position [87, 0]
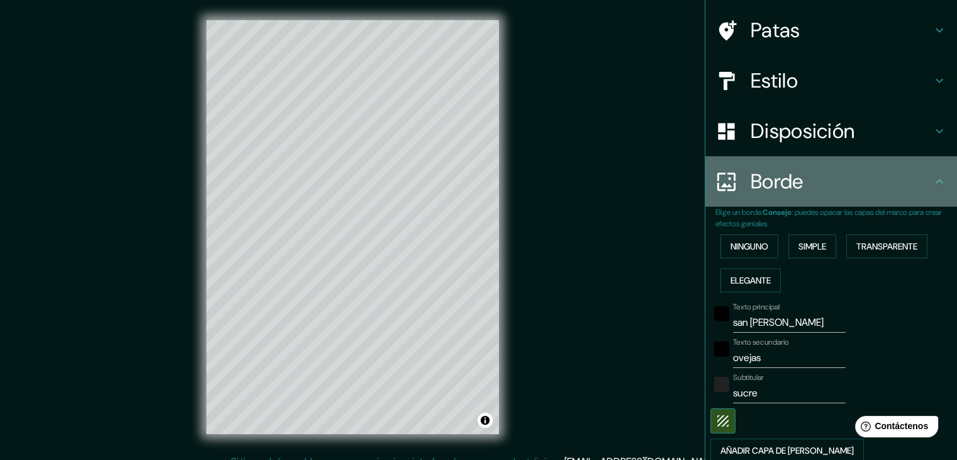
click at [808, 197] on div "Borde" at bounding box center [832, 181] width 252 height 50
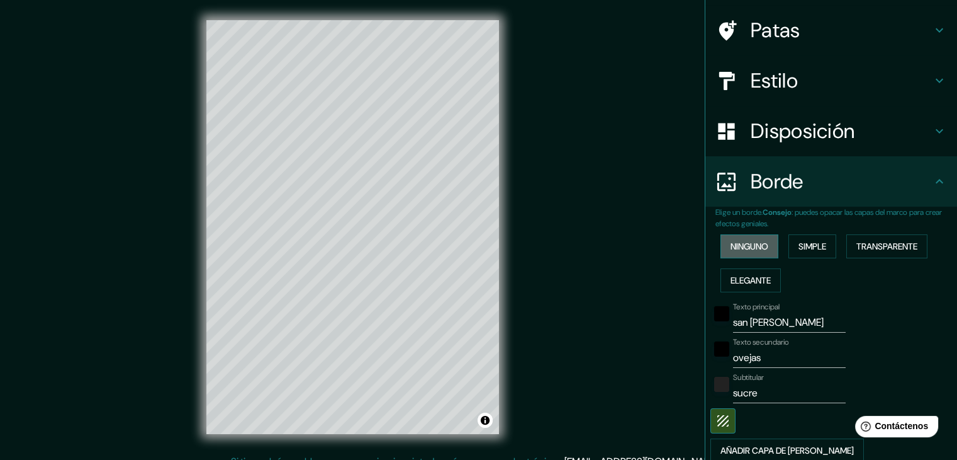
click at [748, 244] on font "Ninguno" at bounding box center [750, 245] width 38 height 11
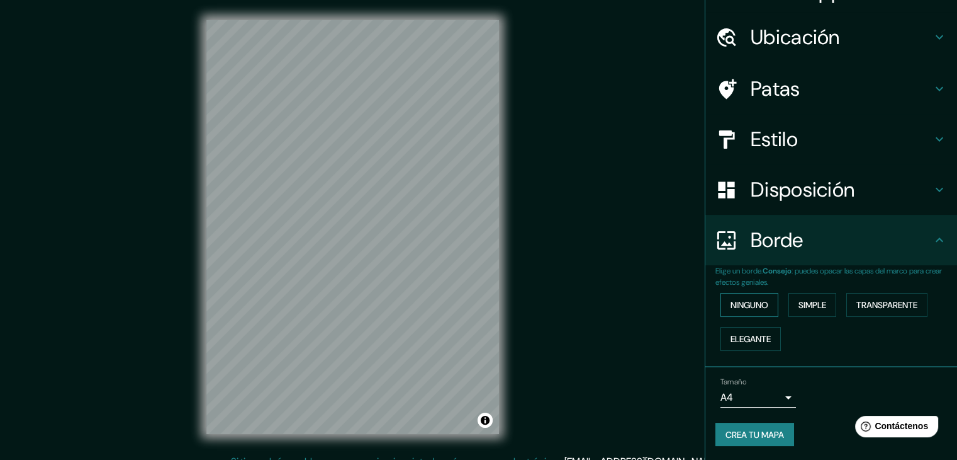
scroll to position [0, 0]
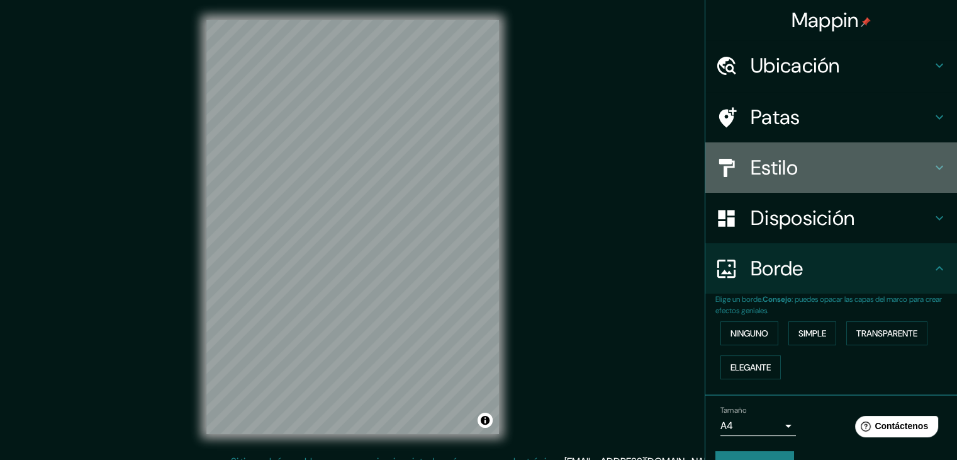
click at [786, 171] on font "Estilo" at bounding box center [774, 167] width 47 height 26
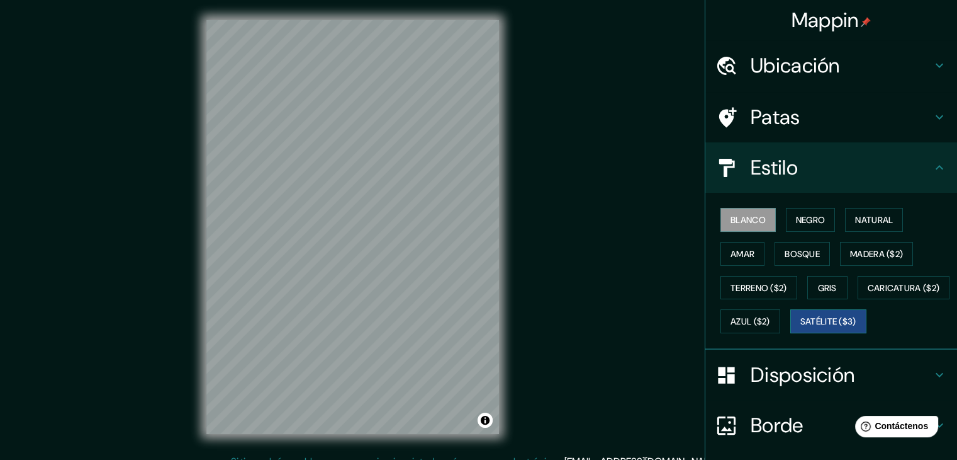
click at [801, 329] on font "Satélite ($3)" at bounding box center [829, 321] width 56 height 16
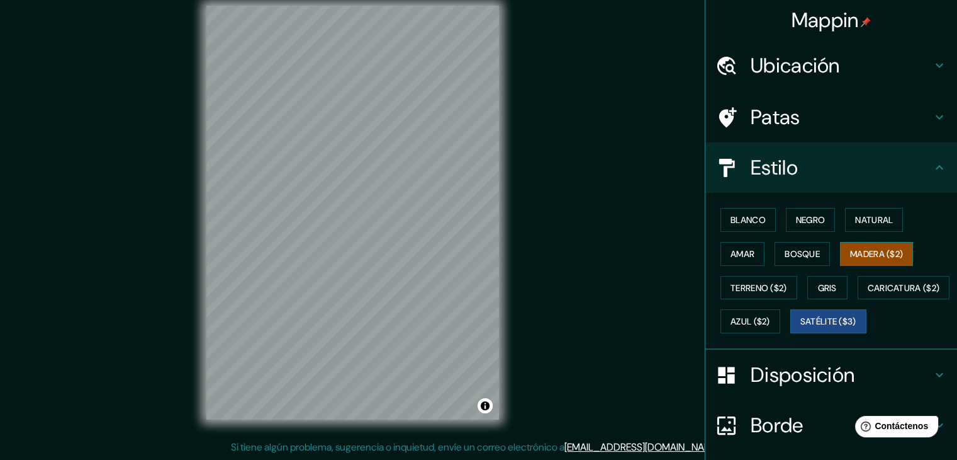
click at [854, 245] on font "Madera ($2)" at bounding box center [876, 253] width 53 height 16
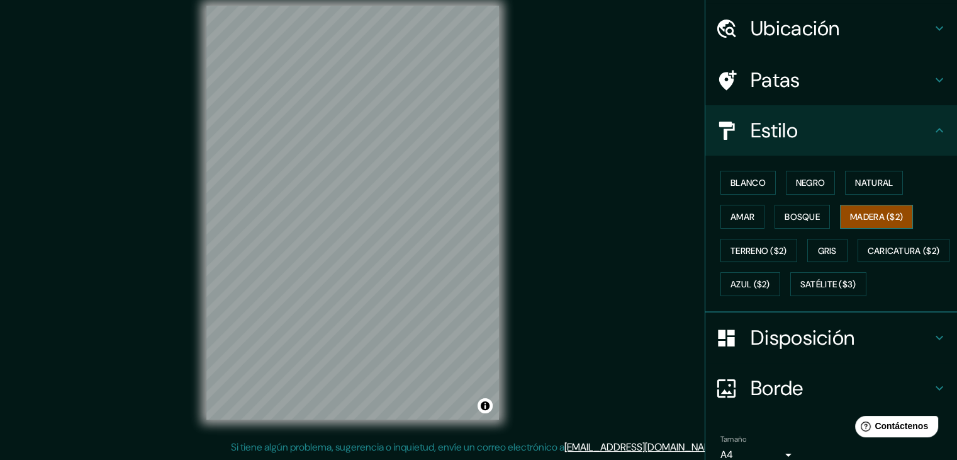
scroll to position [38, 0]
click at [435, 445] on html "Mappin Ubicación Patas Estilo Blanco Negro Natural [PERSON_NAME] ($2) Terreno (…" at bounding box center [478, 216] width 957 height 460
click at [416, 445] on html "Mappin Ubicación Patas Estilo Blanco Negro Natural [PERSON_NAME] ($2) Terreno (…" at bounding box center [478, 216] width 957 height 460
click at [271, 444] on div "Mappin Ubicación Patas Estilo Blanco Negro Natural [PERSON_NAME] ($2) Terreno (…" at bounding box center [478, 223] width 957 height 474
drag, startPoint x: 271, startPoint y: 444, endPoint x: 244, endPoint y: 460, distance: 31.9
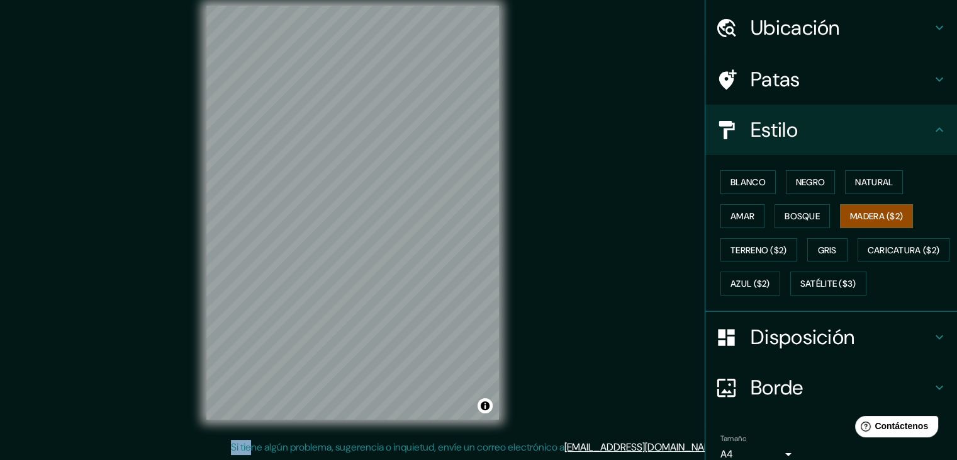
click at [244, 445] on html "Mappin Ubicación Patas Estilo Blanco Negro Natural [PERSON_NAME] ($2) Terreno (…" at bounding box center [478, 216] width 957 height 460
click at [170, 445] on html "Mappin Ubicación Patas Estilo Blanco Negro Natural [PERSON_NAME] ($2) Terreno (…" at bounding box center [478, 216] width 957 height 460
click at [35, 341] on div "Mappin Ubicación Patas Estilo Blanco Negro Natural [PERSON_NAME] ($2) Terreno (…" at bounding box center [478, 223] width 957 height 474
click at [413, 445] on html "Mappin Ubicación Patas Estilo Blanco Negro Natural [PERSON_NAME] ($2) Terreno (…" at bounding box center [478, 216] width 957 height 460
click at [383, 433] on div "© Mapbox © OpenStreetMap Improve this map" at bounding box center [352, 213] width 333 height 454
